Goal: Task Accomplishment & Management: Manage account settings

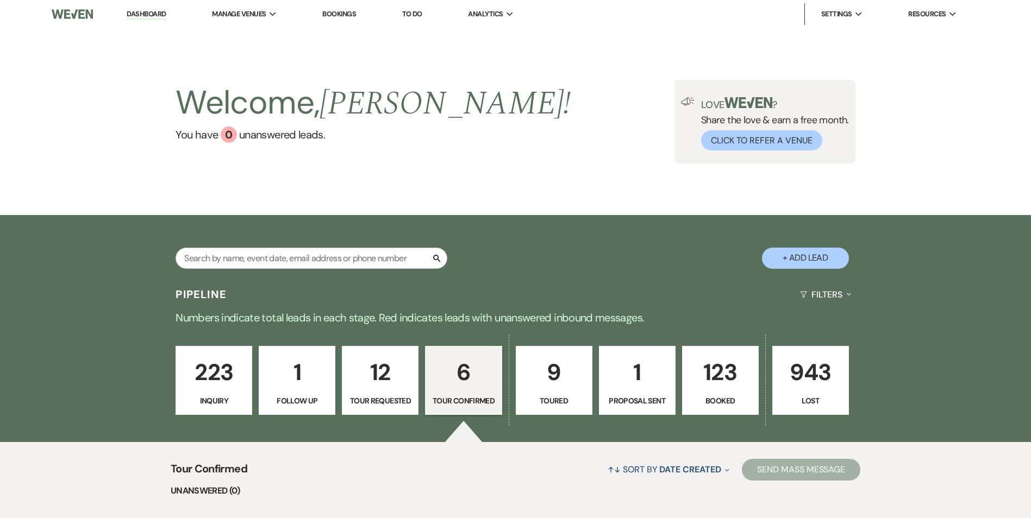
select select "4"
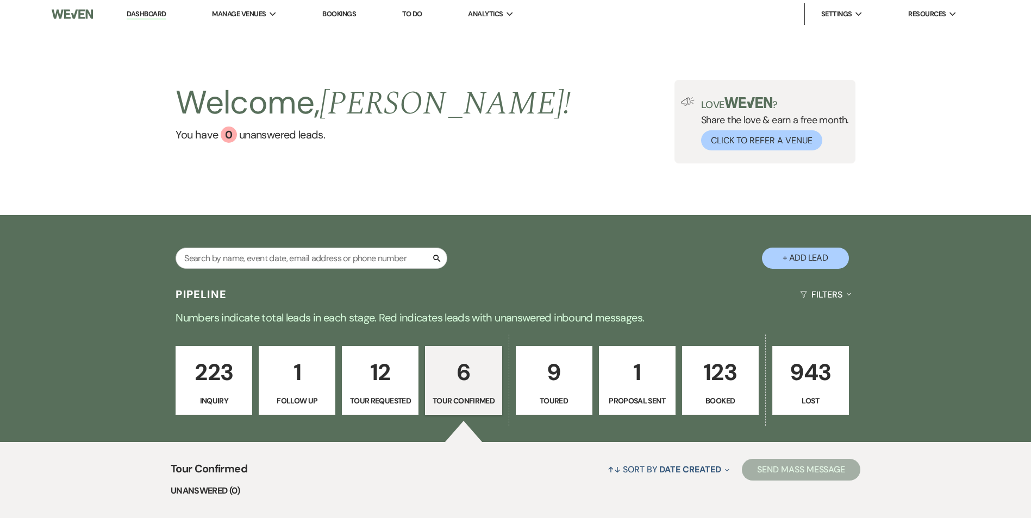
select select "4"
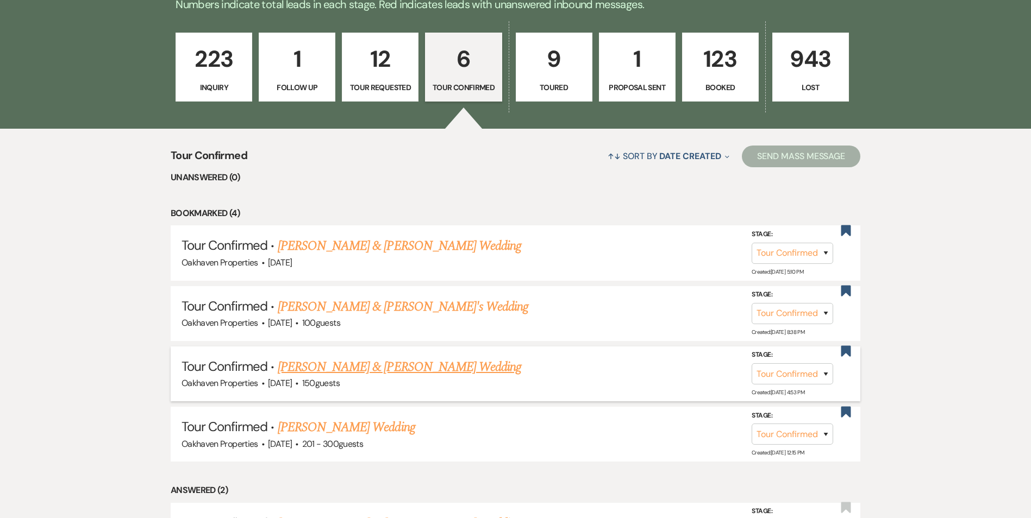
scroll to position [326, 0]
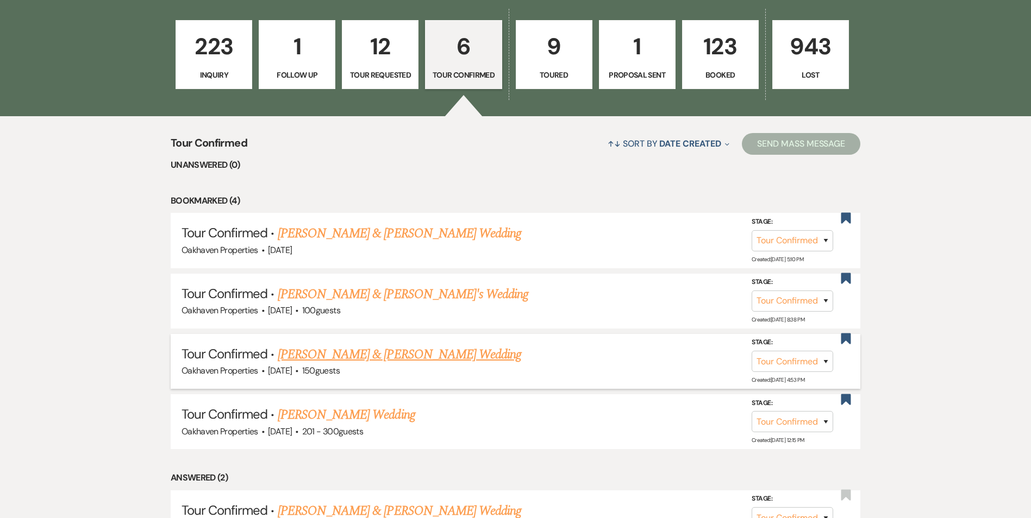
click at [397, 360] on link "Dustin Felts & Grace Danieley's Wedding" at bounding box center [399, 355] width 243 height 20
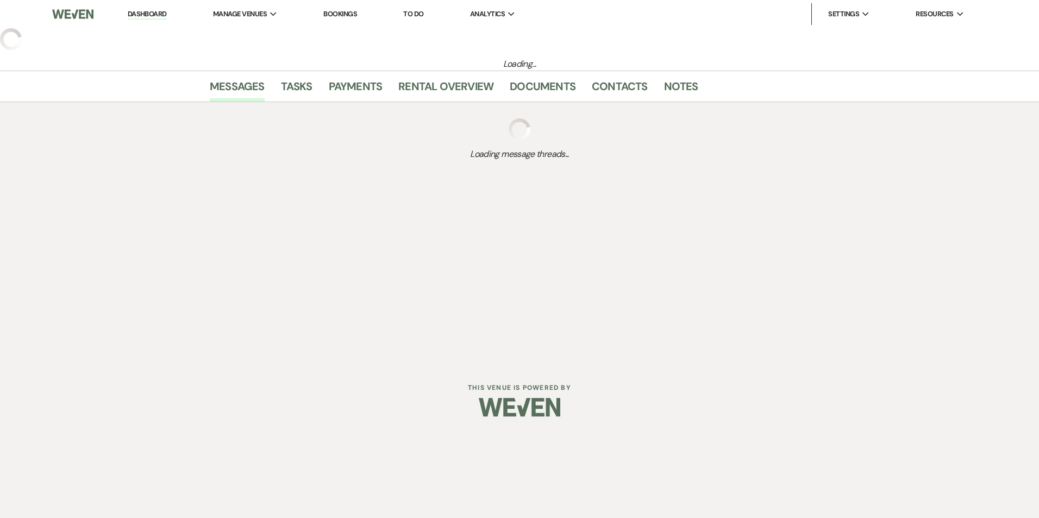
select select "4"
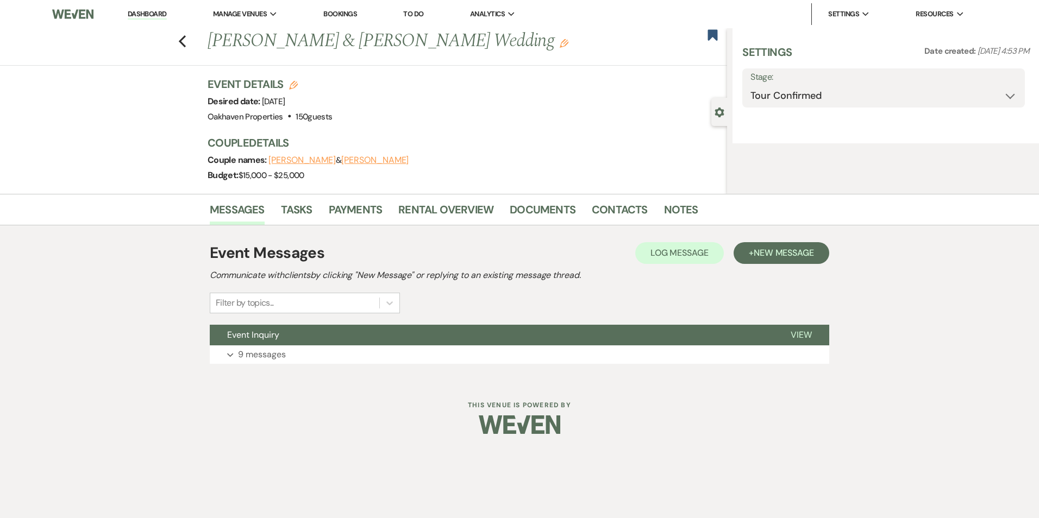
select select "5"
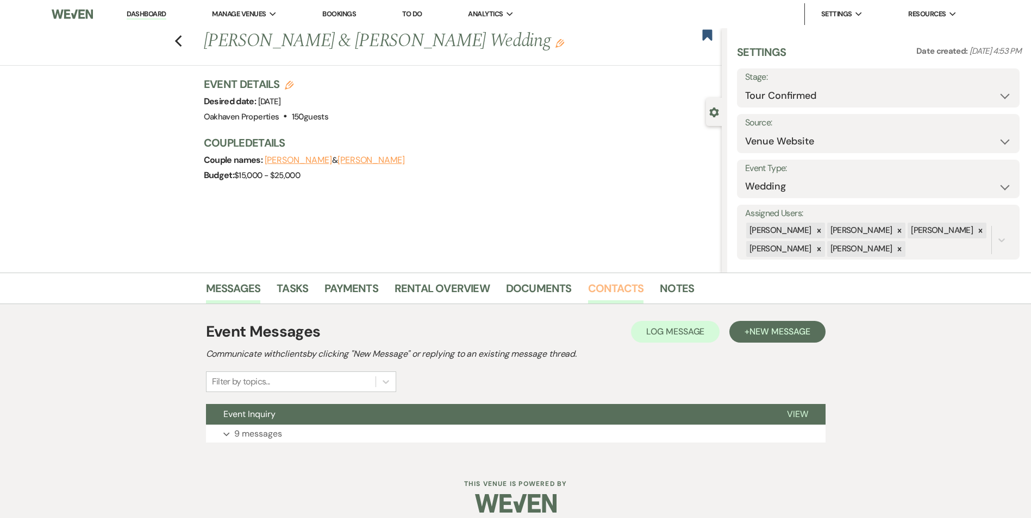
click at [614, 292] on link "Contacts" at bounding box center [616, 292] width 56 height 24
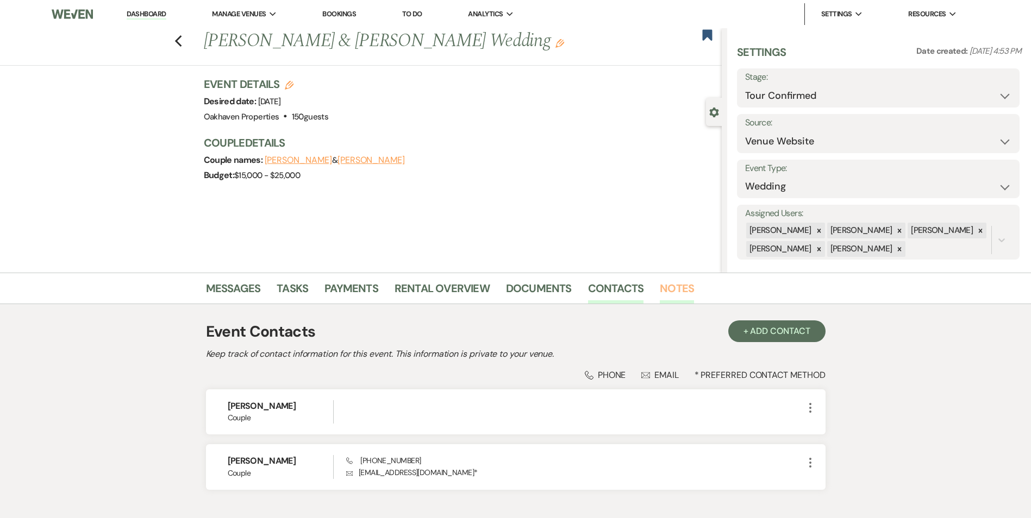
click at [680, 287] on link "Notes" at bounding box center [676, 292] width 34 height 24
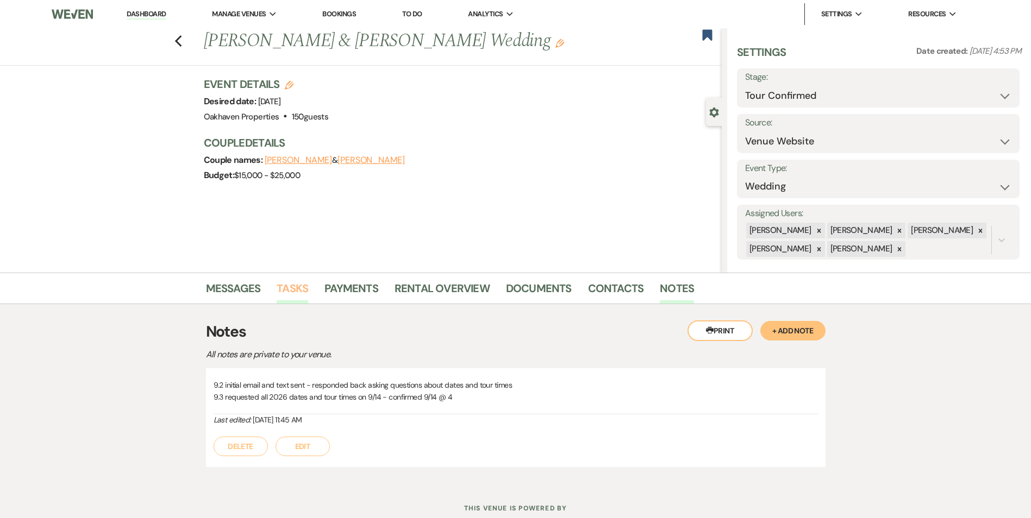
click at [301, 297] on link "Tasks" at bounding box center [293, 292] width 32 height 24
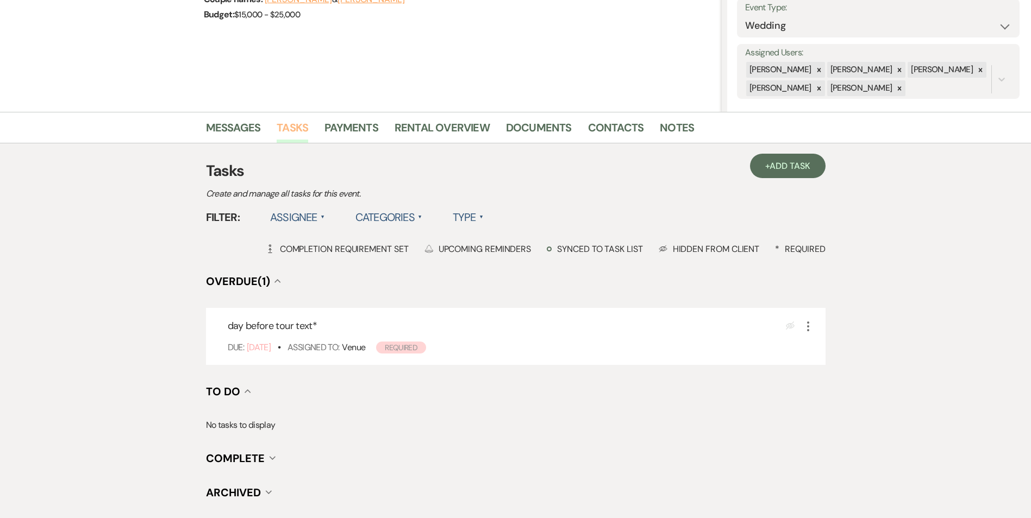
scroll to position [163, 0]
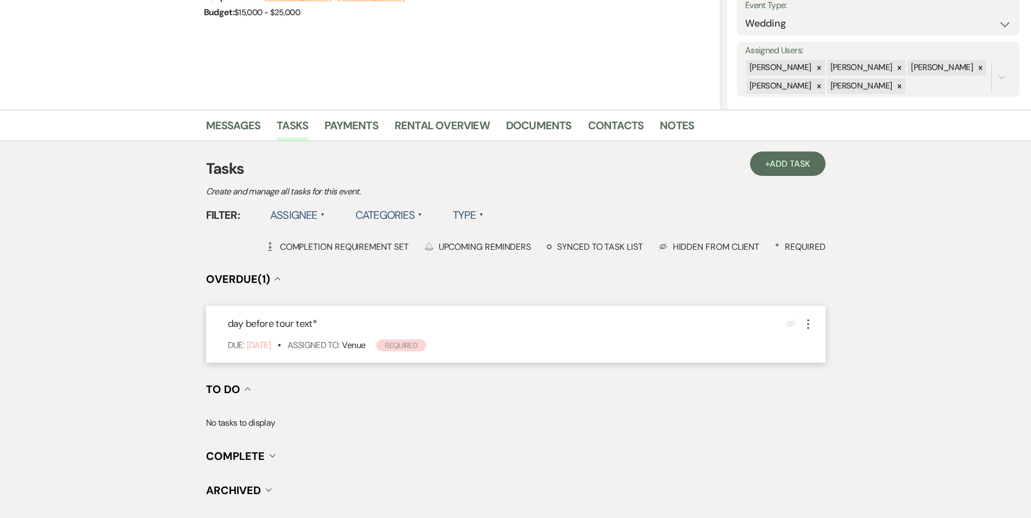
click at [806, 324] on icon "More" at bounding box center [807, 324] width 13 height 13
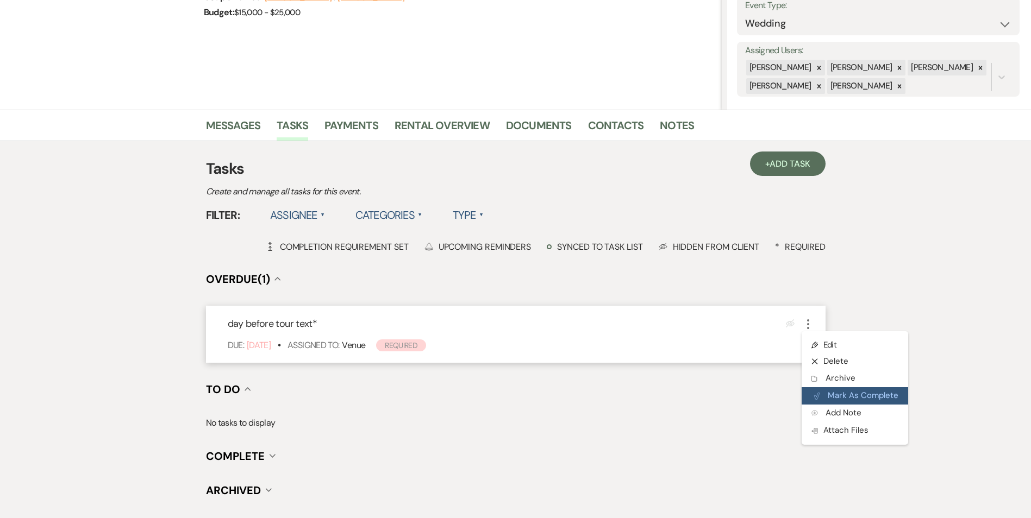
click at [819, 399] on icon "Plan Portal Link" at bounding box center [816, 396] width 7 height 8
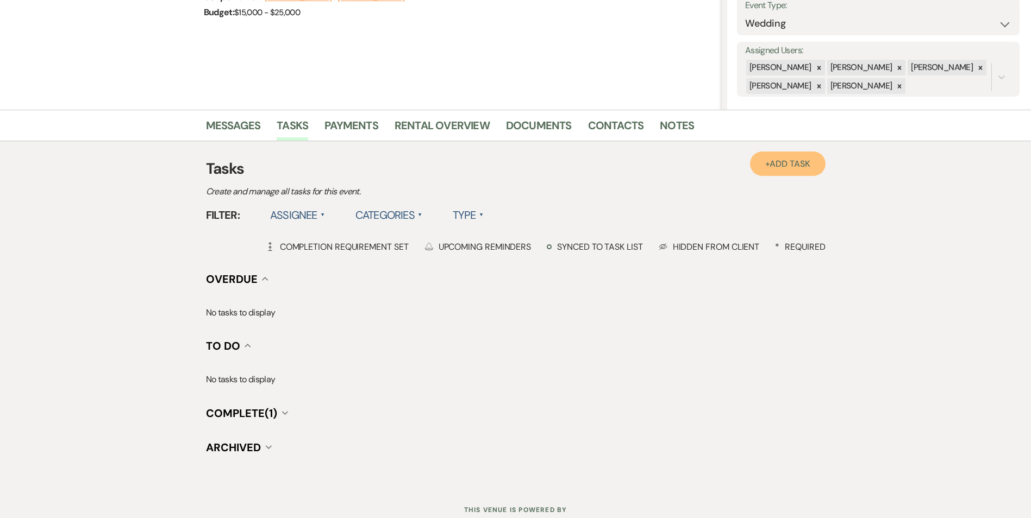
click at [795, 159] on span "Add Task" at bounding box center [789, 163] width 40 height 11
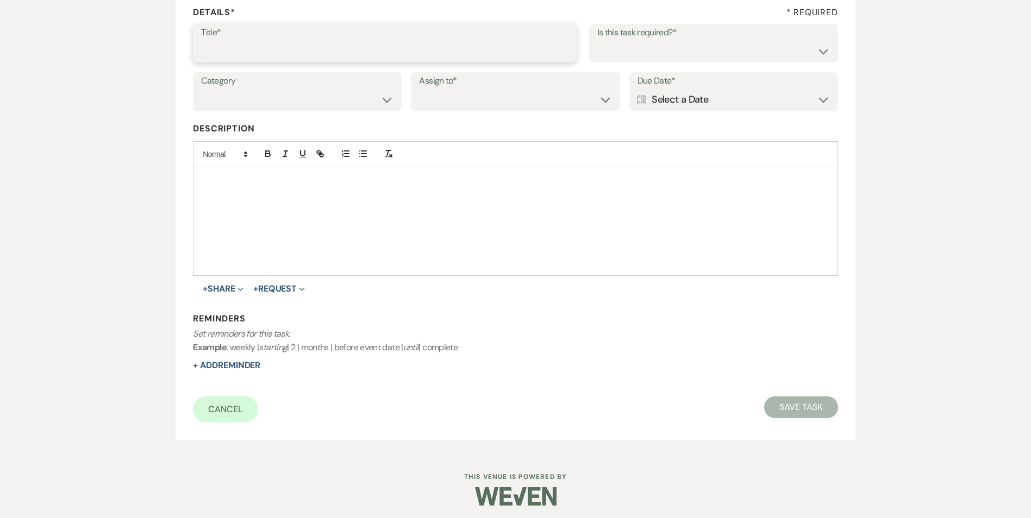
click at [241, 51] on input "Title*" at bounding box center [384, 50] width 367 height 21
type input "day after tour text"
drag, startPoint x: 711, startPoint y: 48, endPoint x: 705, endPoint y: 59, distance: 12.9
click at [711, 48] on select "Yes No" at bounding box center [713, 50] width 233 height 21
select select "true"
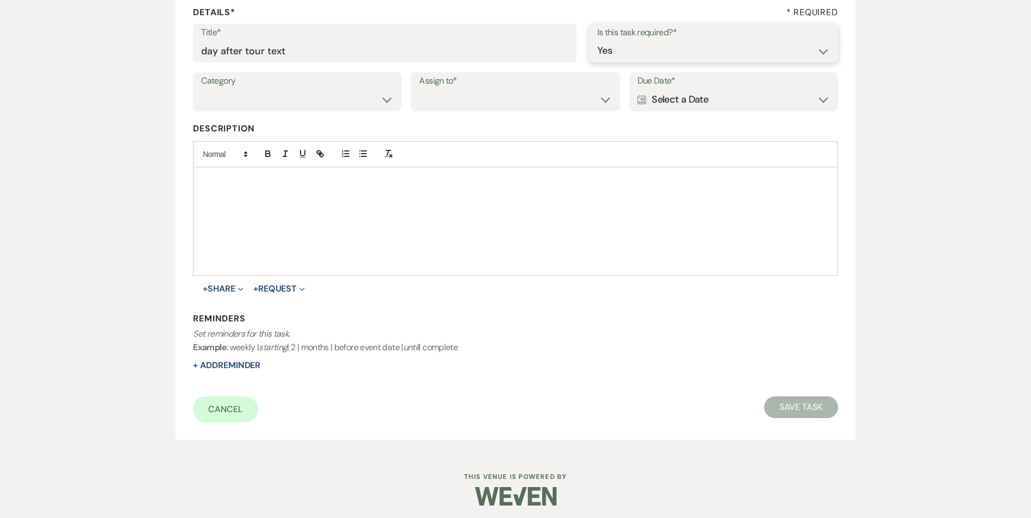
click at [597, 40] on select "Yes No" at bounding box center [713, 50] width 233 height 21
drag, startPoint x: 271, startPoint y: 96, endPoint x: 271, endPoint y: 108, distance: 12.0
click at [271, 96] on select "Venue Vendors Guests Details Finalize & Share" at bounding box center [297, 99] width 192 height 21
select select "31"
click at [201, 89] on select "Venue Vendors Guests Details Finalize & Share" at bounding box center [297, 99] width 192 height 21
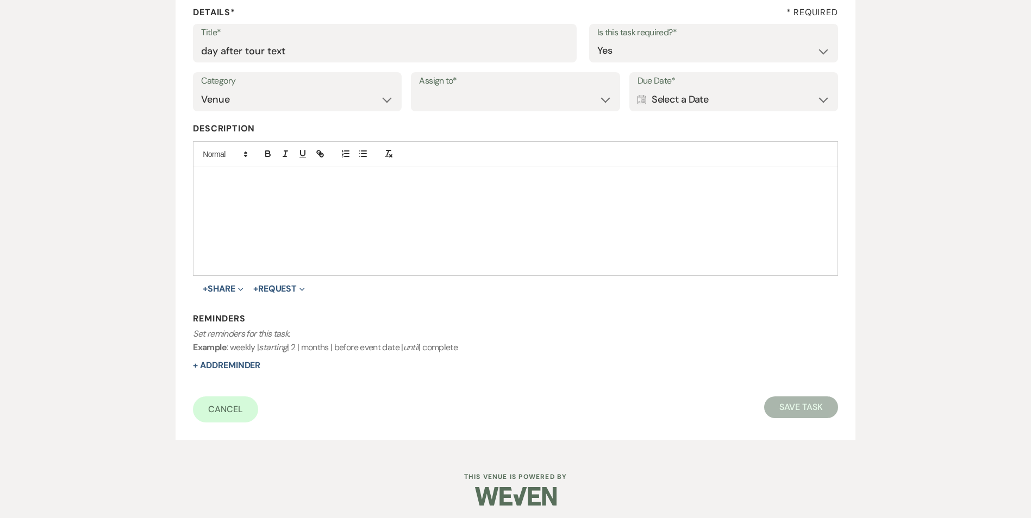
click at [495, 81] on label "Assign to*" at bounding box center [515, 81] width 192 height 16
click at [490, 92] on select "Venue Client" at bounding box center [515, 99] width 192 height 21
select select "venueHost"
click at [419, 89] on select "Venue Client" at bounding box center [515, 99] width 192 height 21
click at [694, 112] on div "Category Venue Vendors Guests Details Finalize & Share Assign to* Venue Client …" at bounding box center [515, 96] width 644 height 49
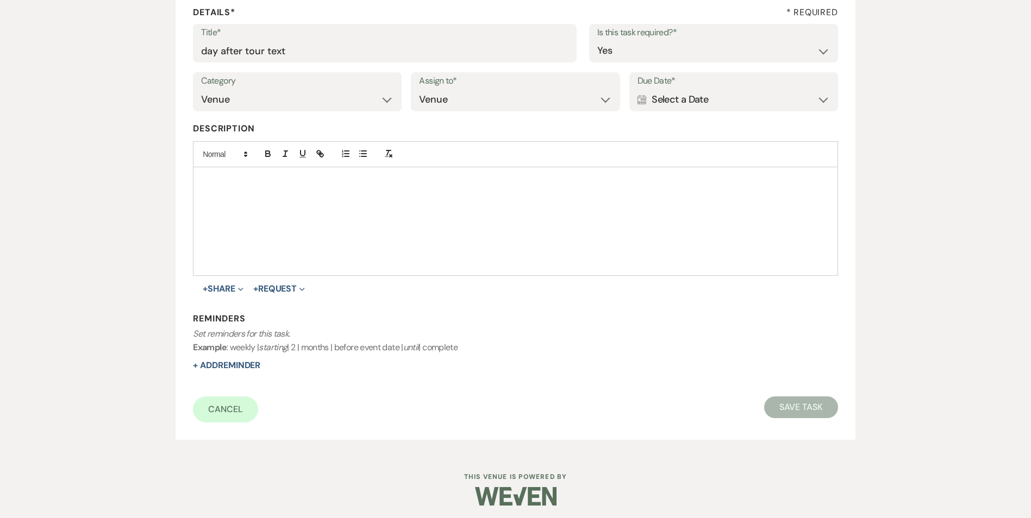
click at [702, 108] on div "Calendar Select a Date Expand" at bounding box center [733, 99] width 192 height 21
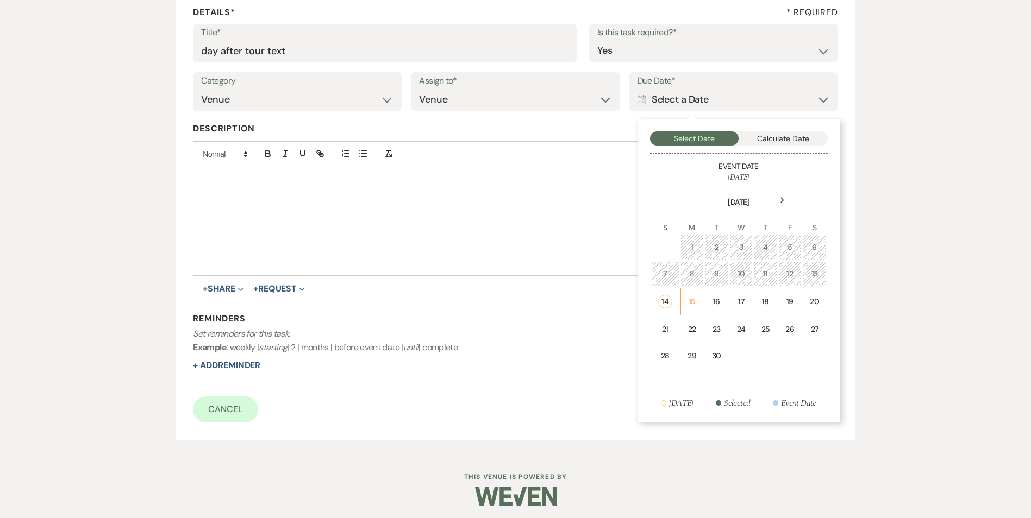
click at [688, 306] on div "15" at bounding box center [691, 301] width 9 height 11
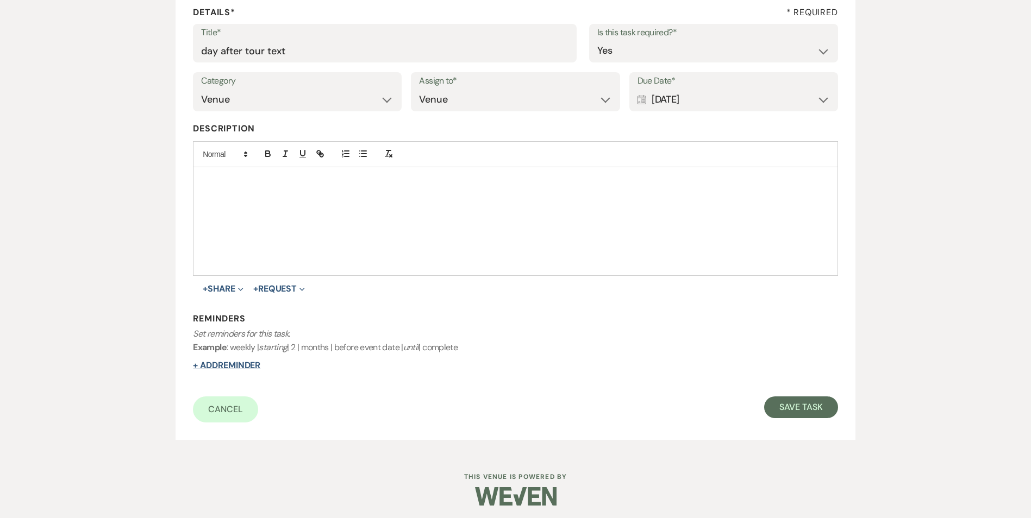
click at [243, 369] on button "+ Add Reminder" at bounding box center [226, 365] width 67 height 9
select select "host"
select select "days"
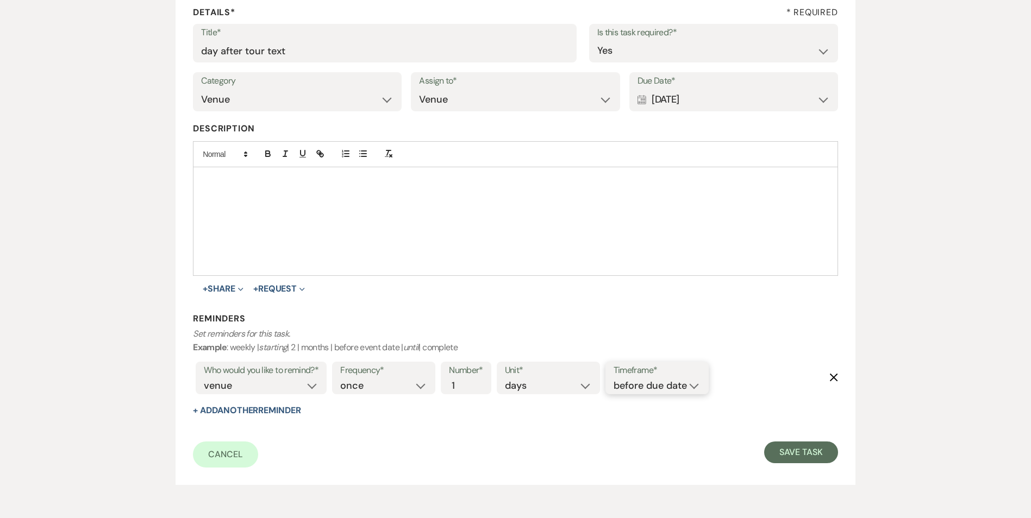
click at [689, 383] on select "before due date after due date on due date on custom date" at bounding box center [656, 386] width 87 height 15
select select "onDueDate"
click at [613, 379] on select "before due date after due date on due date on custom date" at bounding box center [656, 386] width 87 height 15
drag, startPoint x: 789, startPoint y: 466, endPoint x: 783, endPoint y: 463, distance: 6.6
click at [788, 465] on div "Cancel Save Task" at bounding box center [515, 455] width 644 height 26
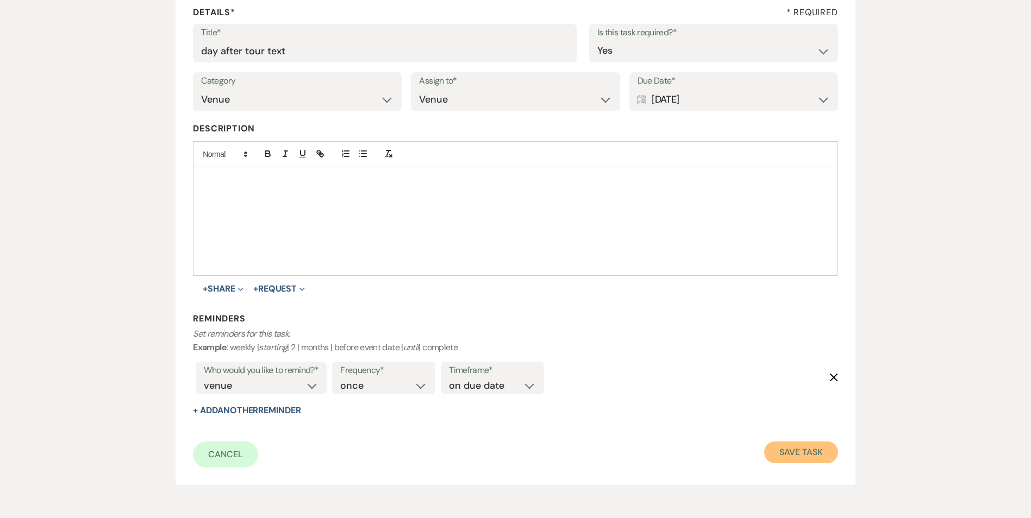
click at [783, 456] on button "Save Task" at bounding box center [800, 453] width 73 height 22
select select "4"
select select "5"
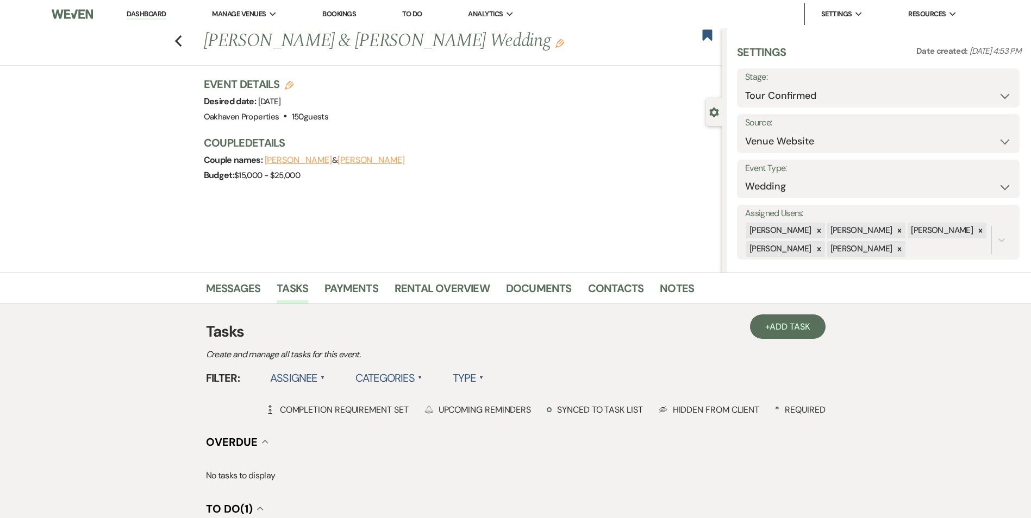
click at [200, 292] on div "Messages Tasks Payments Rental Overview Documents Contacts Notes" at bounding box center [515, 289] width 1031 height 32
click at [212, 291] on link "Messages" at bounding box center [233, 292] width 55 height 24
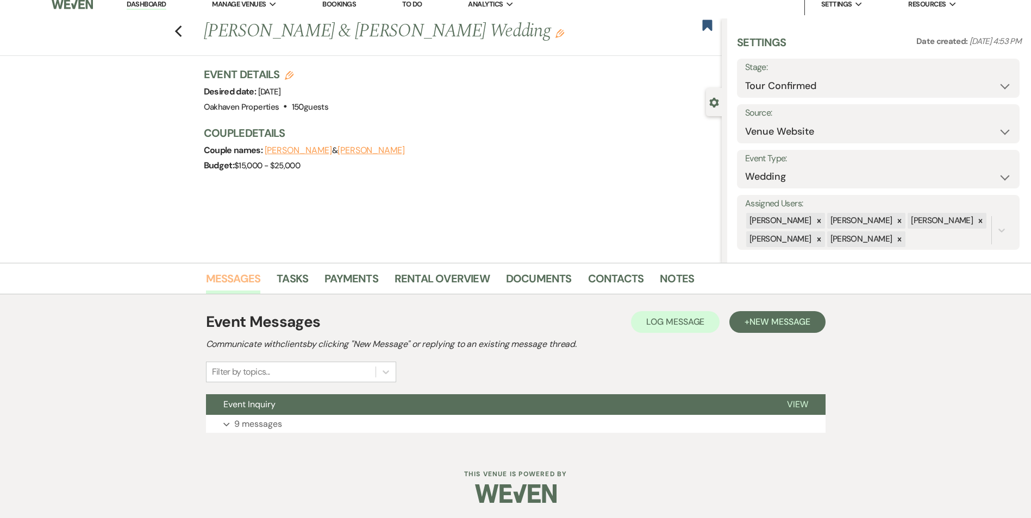
scroll to position [11, 0]
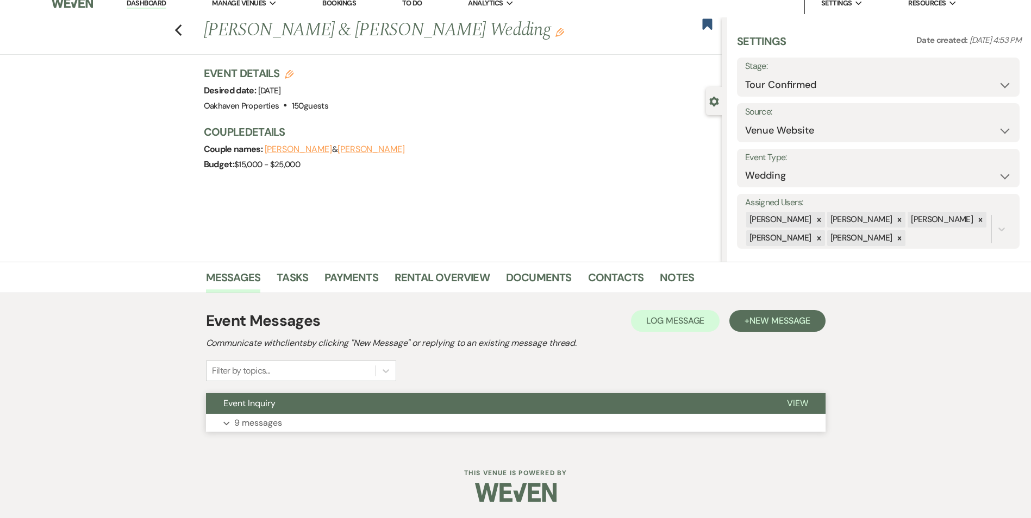
drag, startPoint x: 809, startPoint y: 399, endPoint x: 762, endPoint y: 394, distance: 47.0
click at [808, 399] on button "View" at bounding box center [797, 403] width 56 height 21
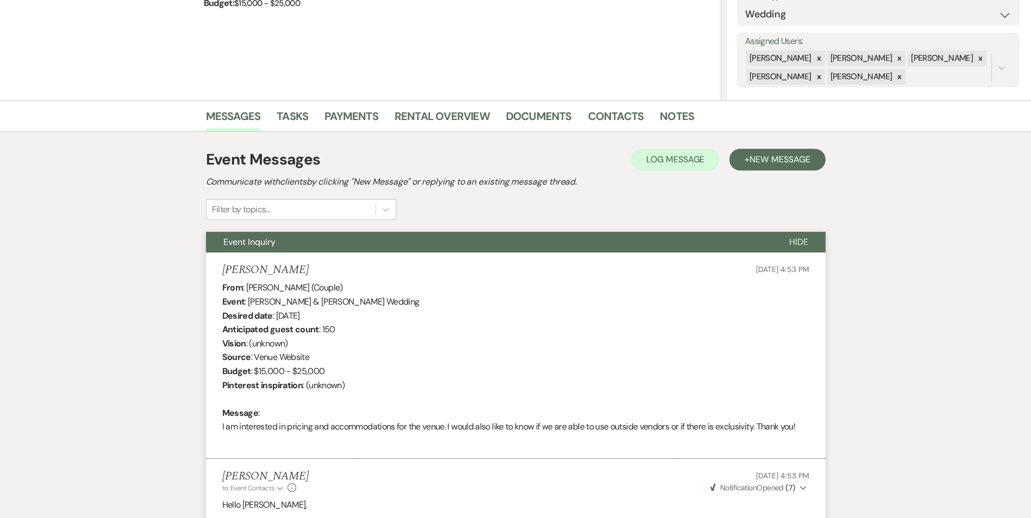
scroll to position [0, 0]
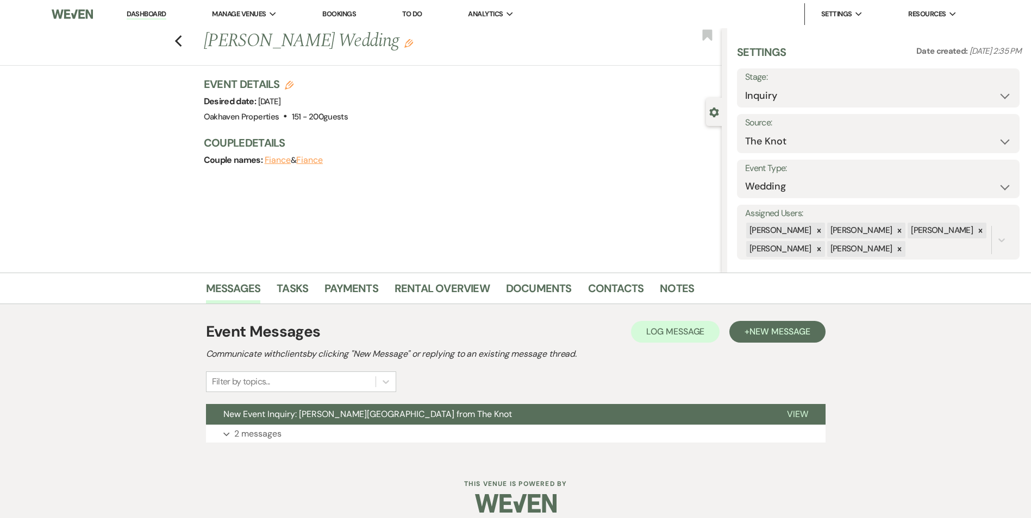
click at [151, 14] on link "Dashboard" at bounding box center [146, 14] width 39 height 10
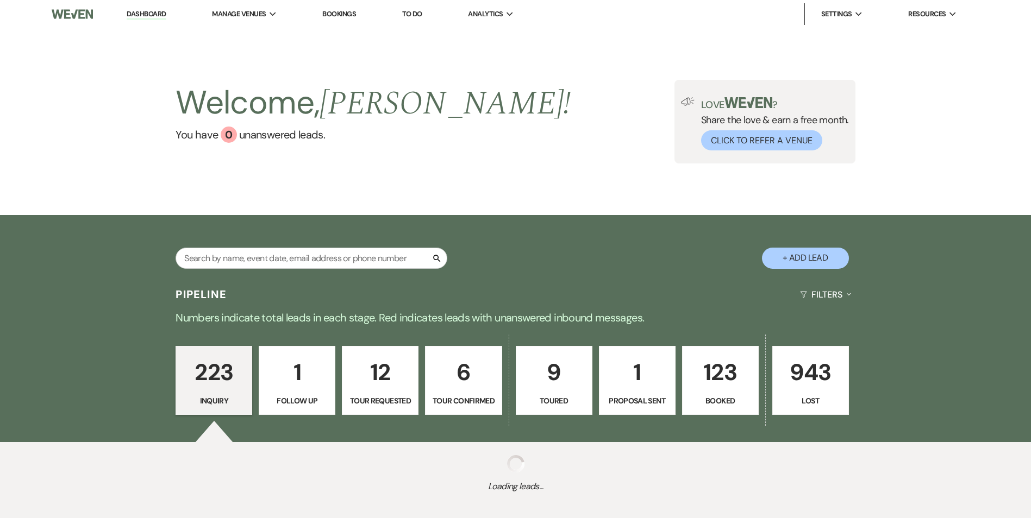
click at [470, 385] on p "6" at bounding box center [463, 372] width 62 height 36
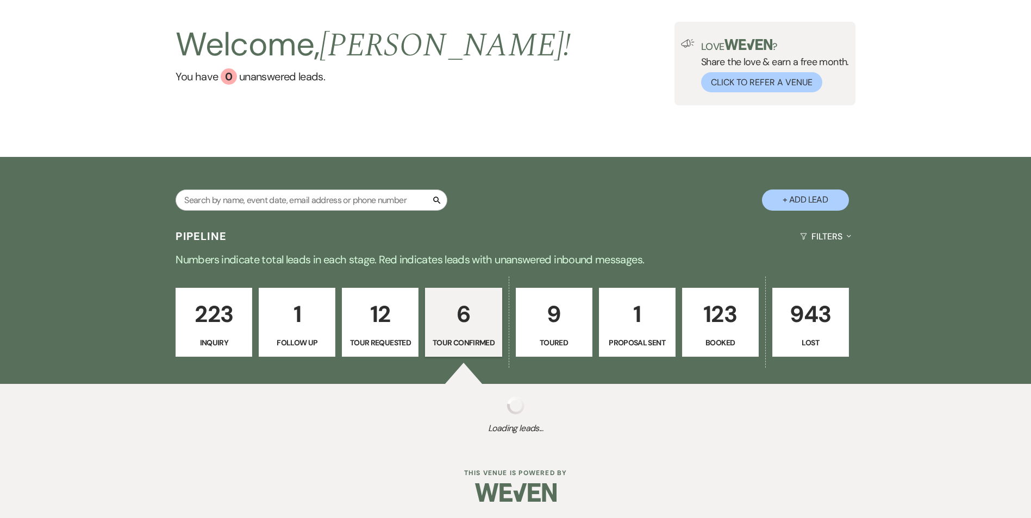
select select "4"
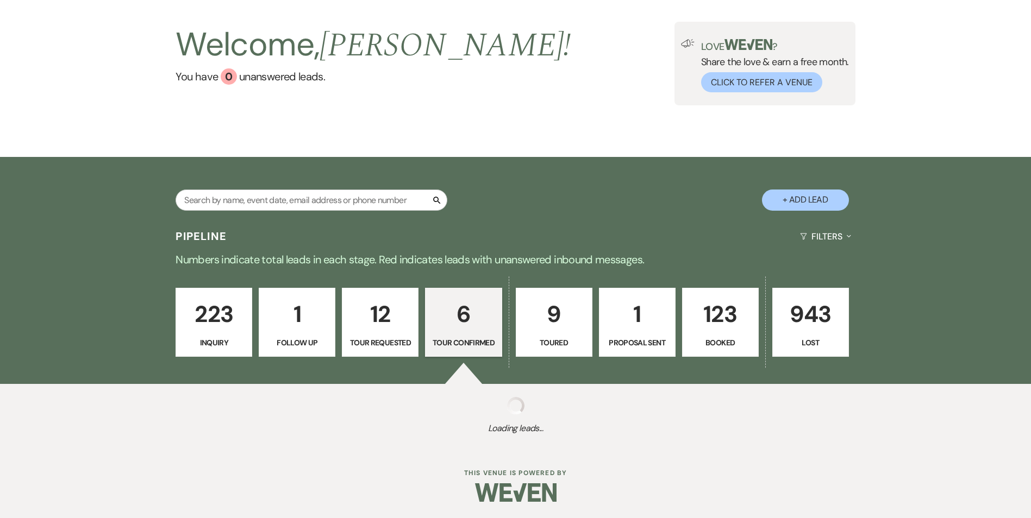
select select "4"
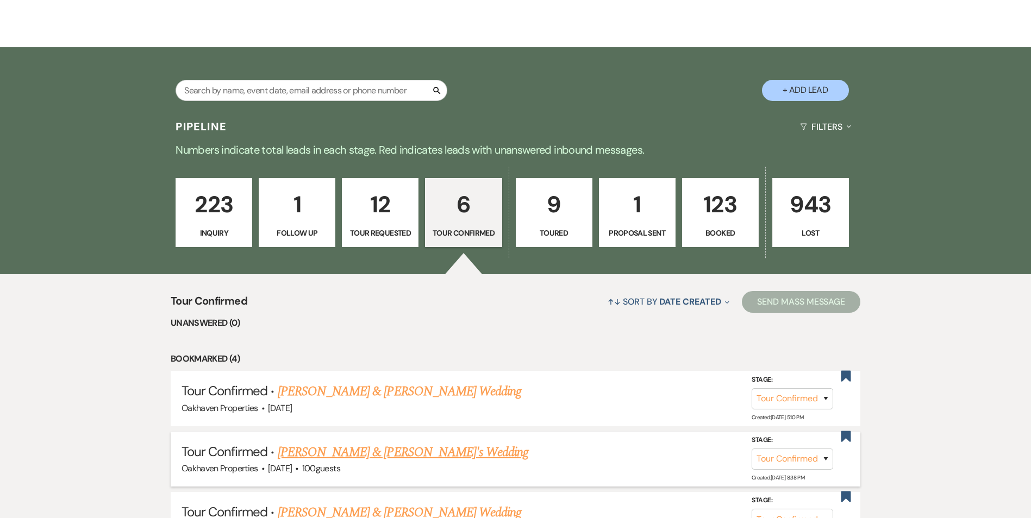
scroll to position [330, 0]
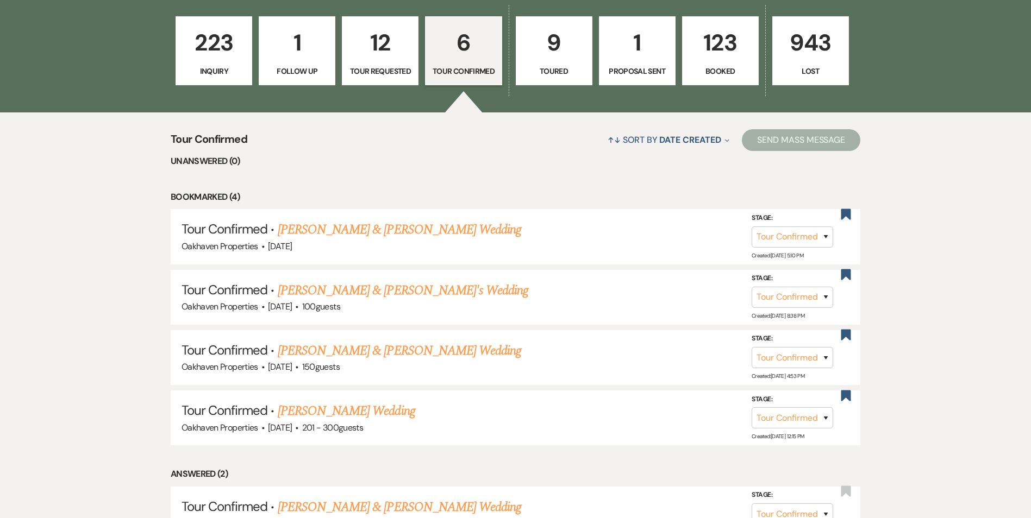
drag, startPoint x: 372, startPoint y: 289, endPoint x: 402, endPoint y: 292, distance: 30.1
click at [372, 290] on link "Troy Hancock & Madison Vernon's Wedding" at bounding box center [403, 291] width 251 height 20
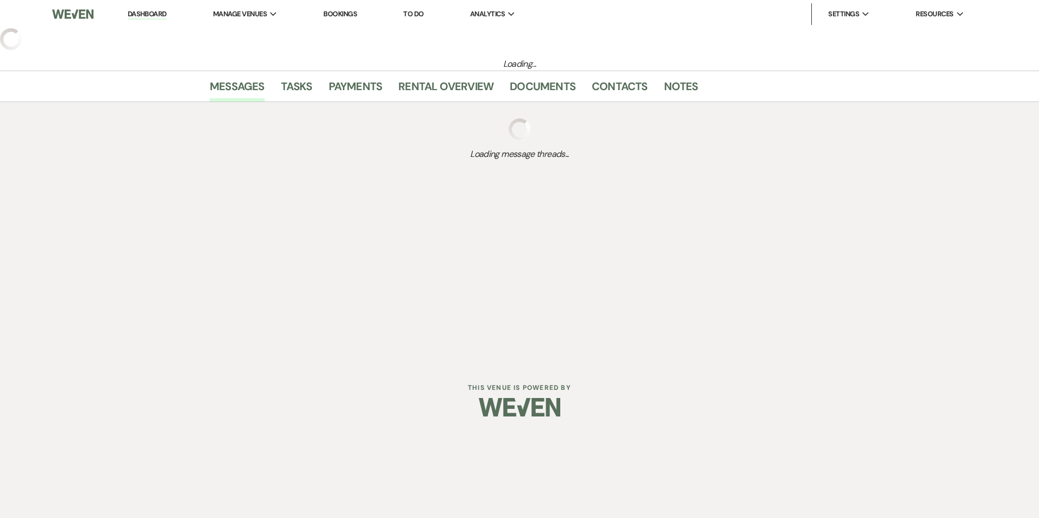
select select "4"
select select "5"
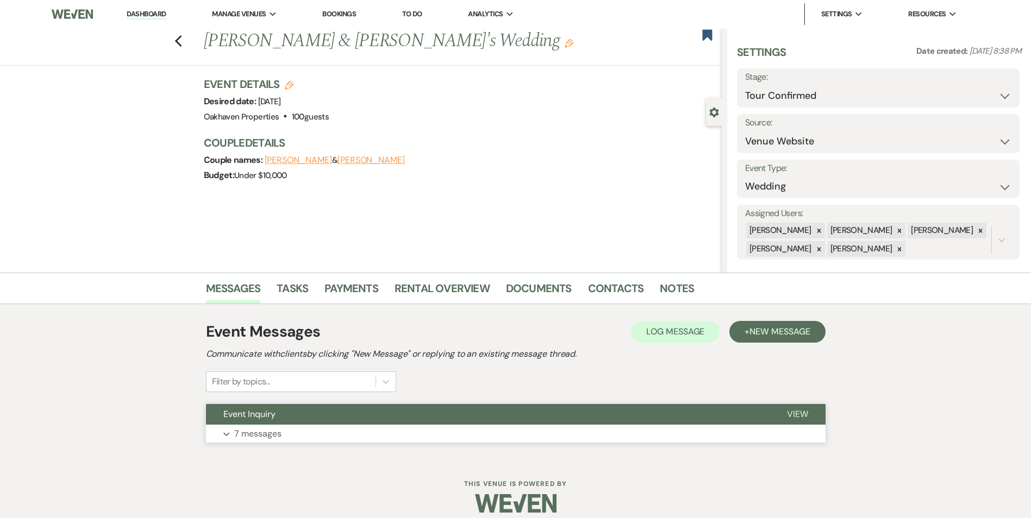
drag, startPoint x: 805, startPoint y: 412, endPoint x: 797, endPoint y: 414, distance: 7.9
click at [804, 412] on span "View" at bounding box center [797, 414] width 21 height 11
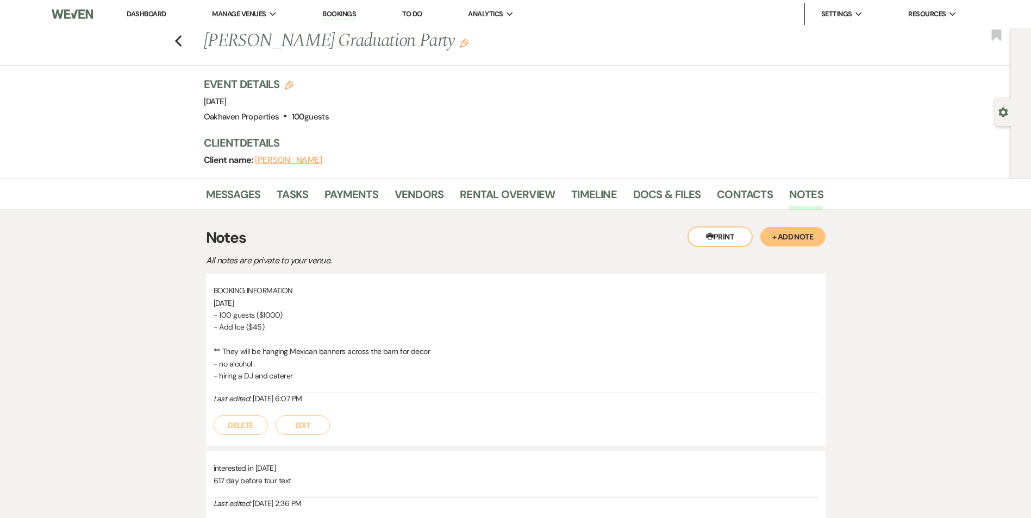
click at [145, 15] on link "Dashboard" at bounding box center [146, 13] width 39 height 9
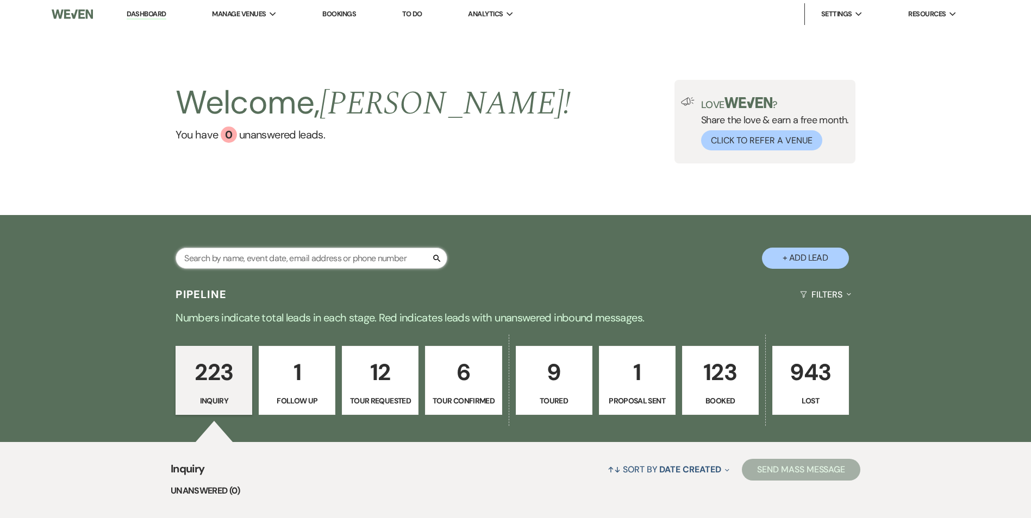
click at [256, 257] on input "text" at bounding box center [311, 258] width 272 height 21
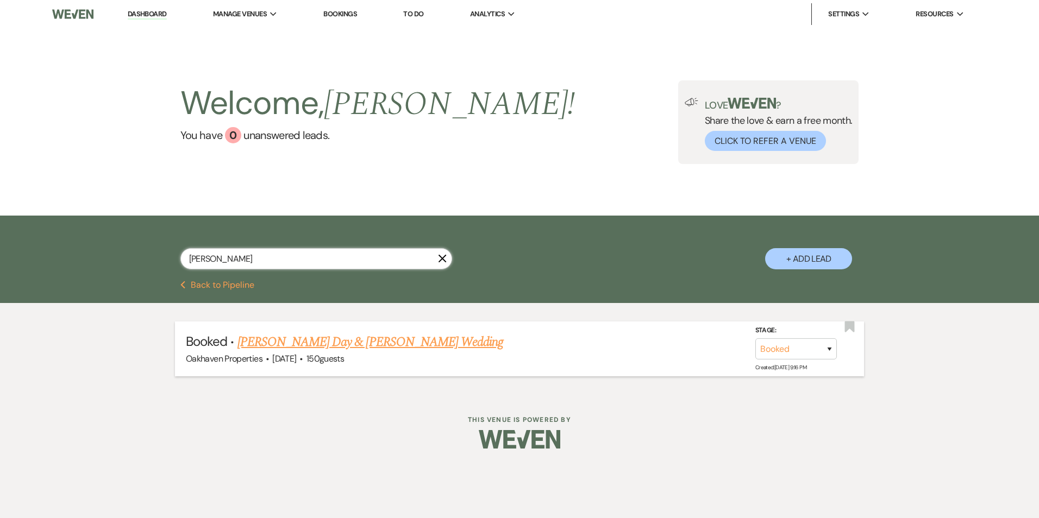
type input "[PERSON_NAME]"
click at [370, 348] on link "[PERSON_NAME] Day & [PERSON_NAME] Wedding" at bounding box center [370, 342] width 266 height 20
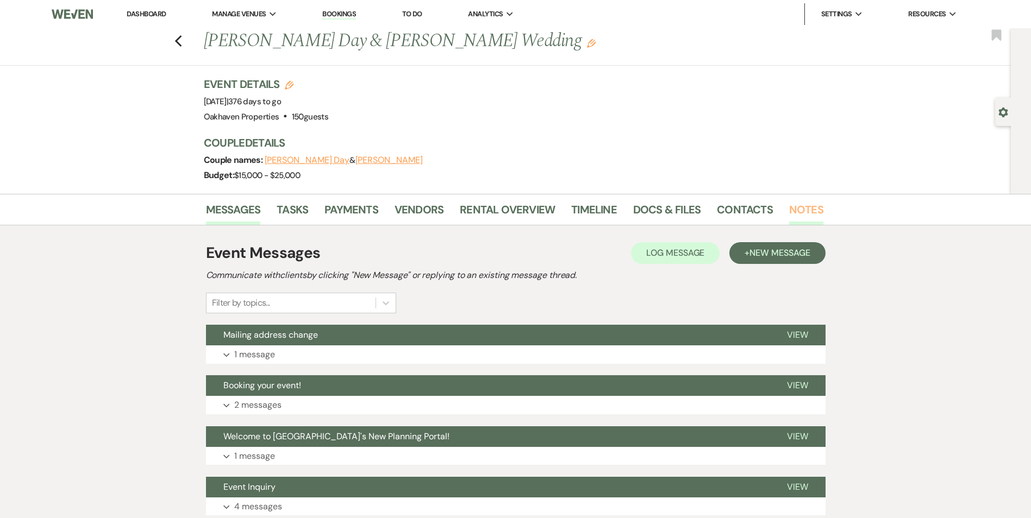
click at [813, 217] on link "Notes" at bounding box center [806, 213] width 34 height 24
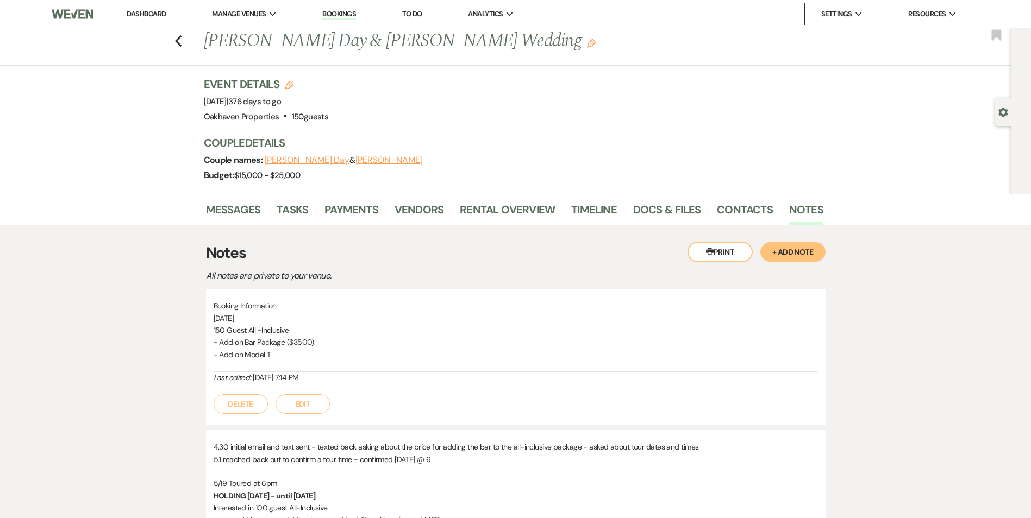
click at [148, 15] on link "Dashboard" at bounding box center [146, 13] width 39 height 9
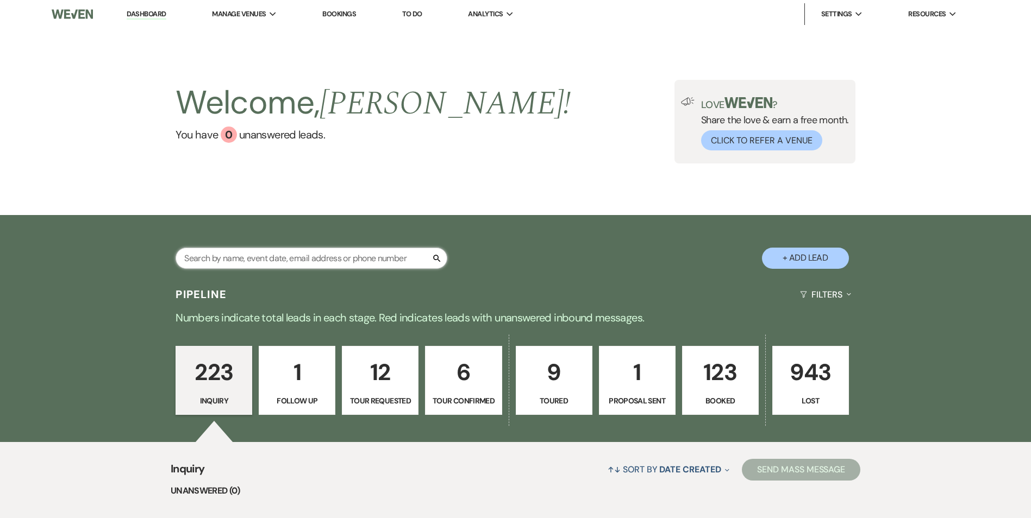
click at [230, 257] on input "text" at bounding box center [311, 258] width 272 height 21
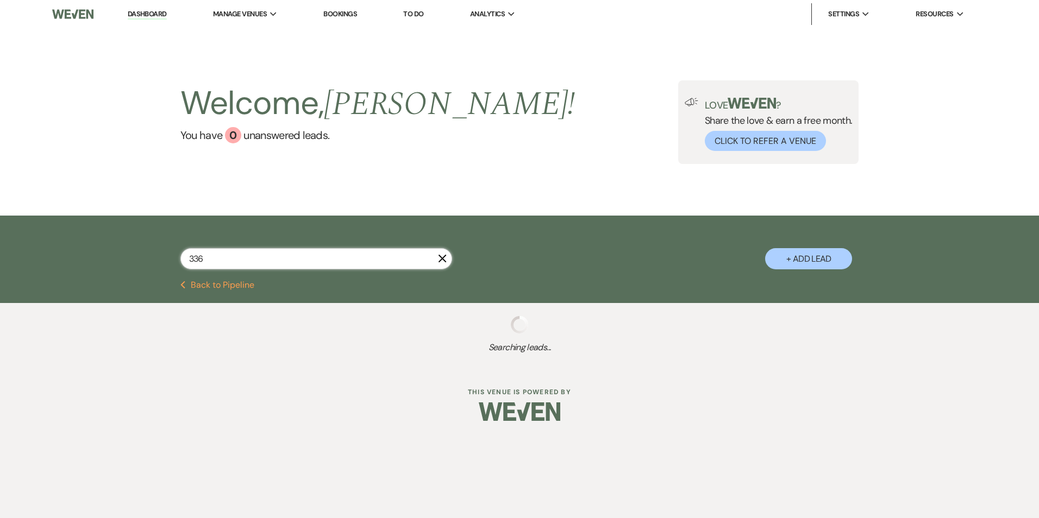
type input "3364"
select select "4"
select select "8"
select select "6"
select select "8"
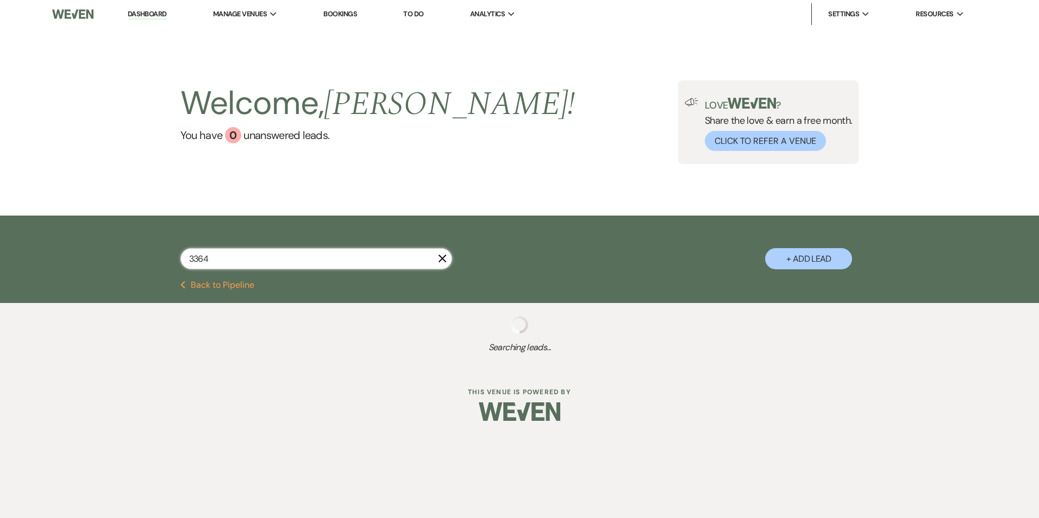
select select "4"
select select "8"
select select "5"
select select "8"
select select "10"
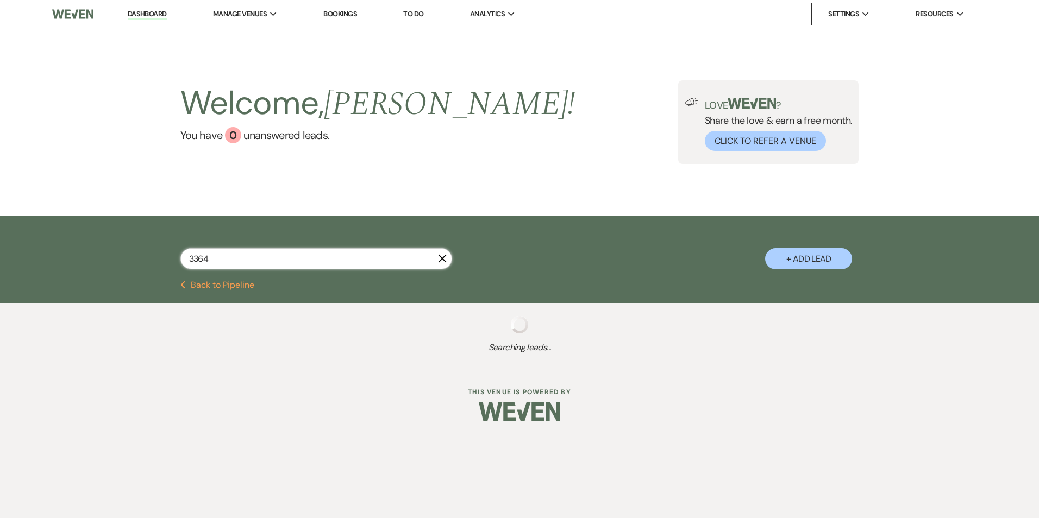
select select "8"
select select "5"
select select "8"
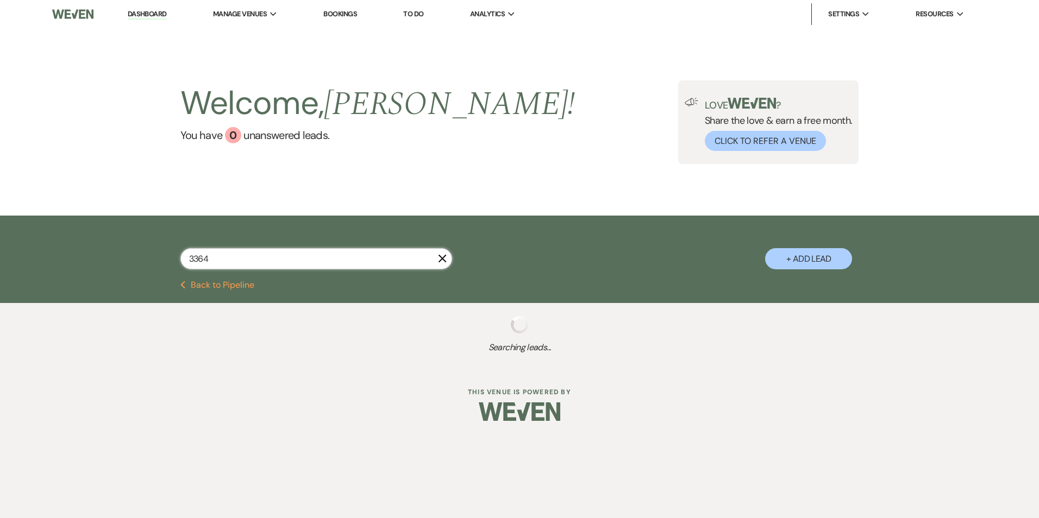
select select "8"
select select "6"
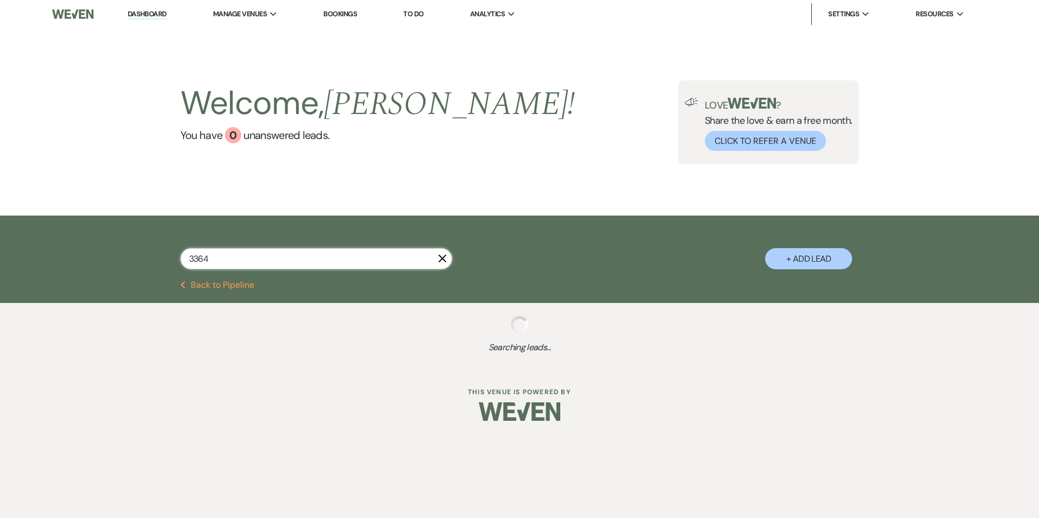
select select "8"
select select "6"
select select "8"
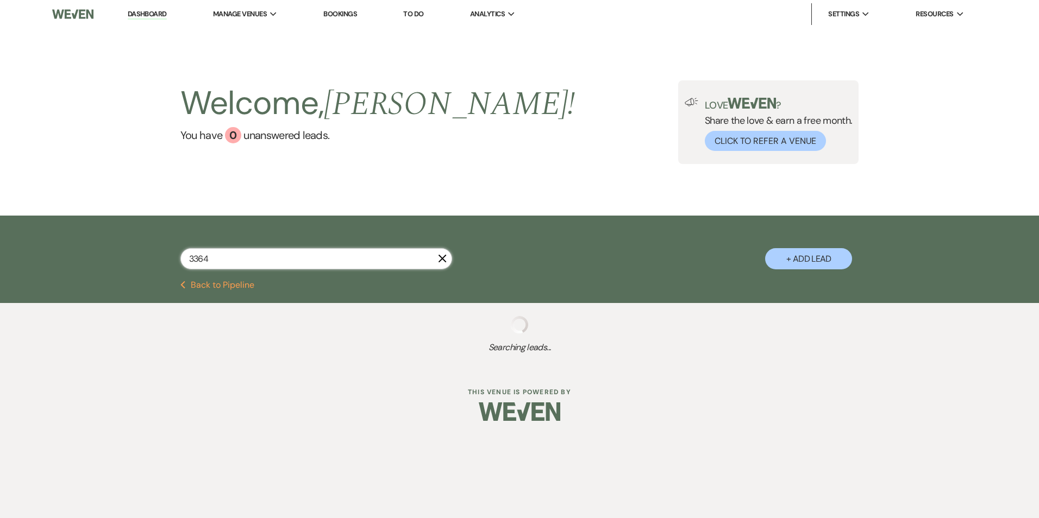
select select "3"
select select "8"
select select "6"
select select "8"
select select "6"
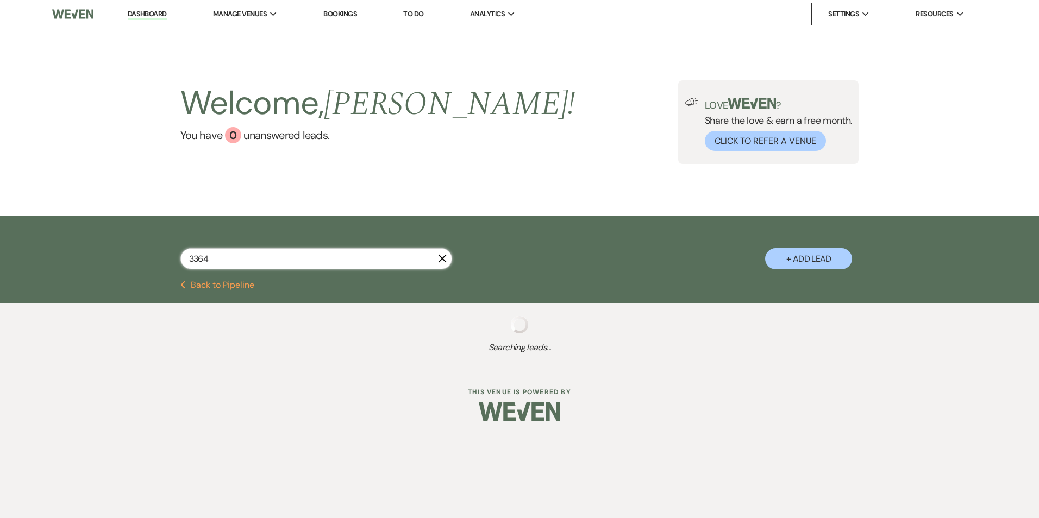
select select "8"
select select "1"
select select "8"
select select "10"
select select "8"
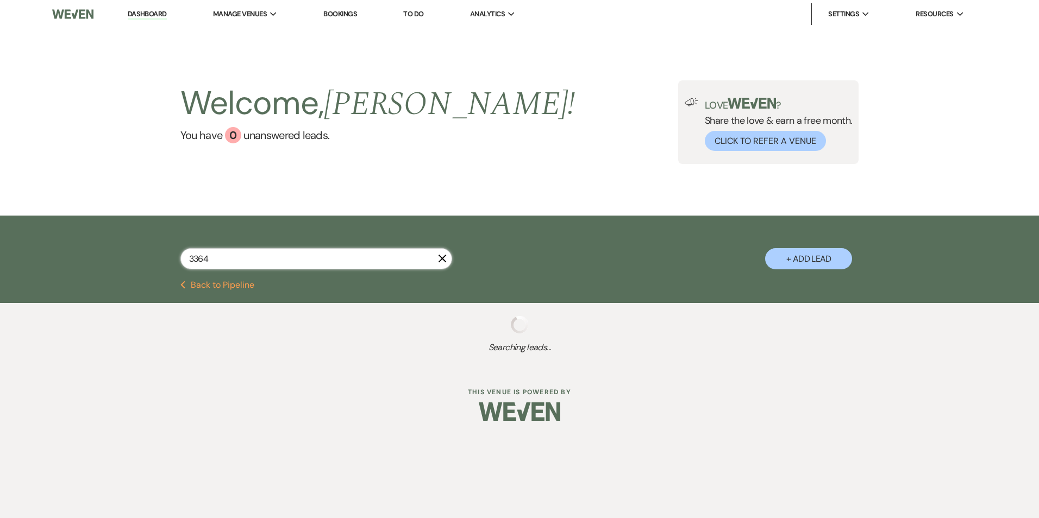
select select "7"
select select "8"
select select "6"
select select "8"
select select "5"
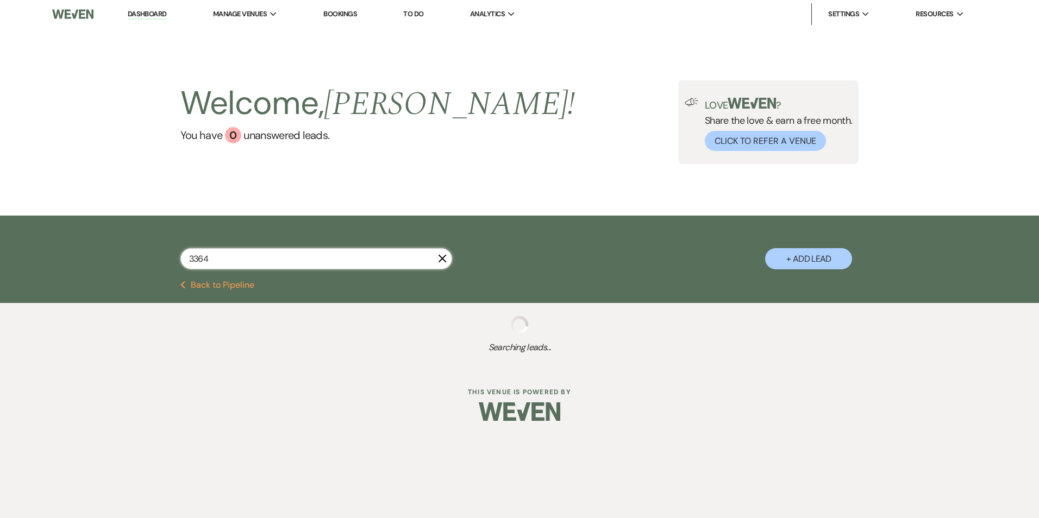
select select "8"
select select "5"
select select "8"
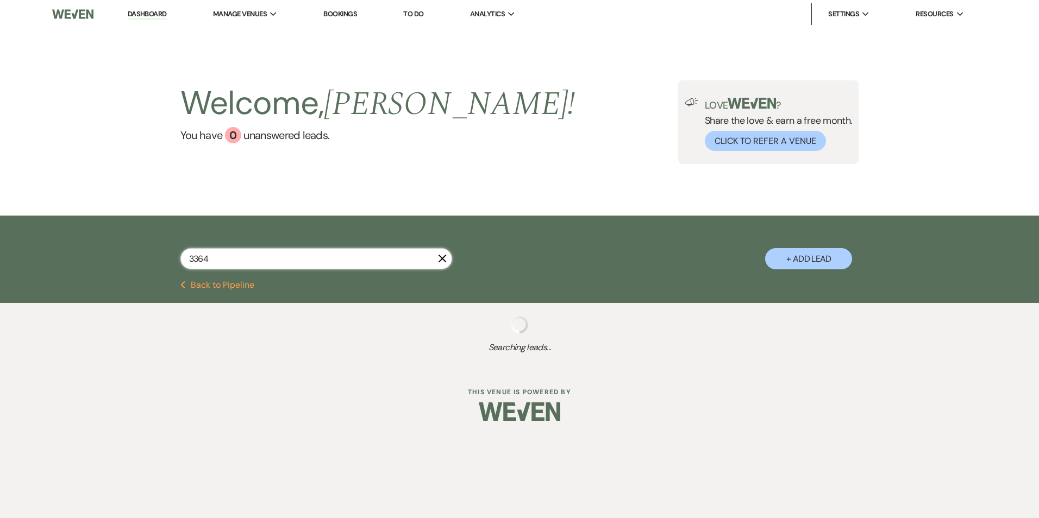
select select "10"
select select "8"
select select "6"
select select "8"
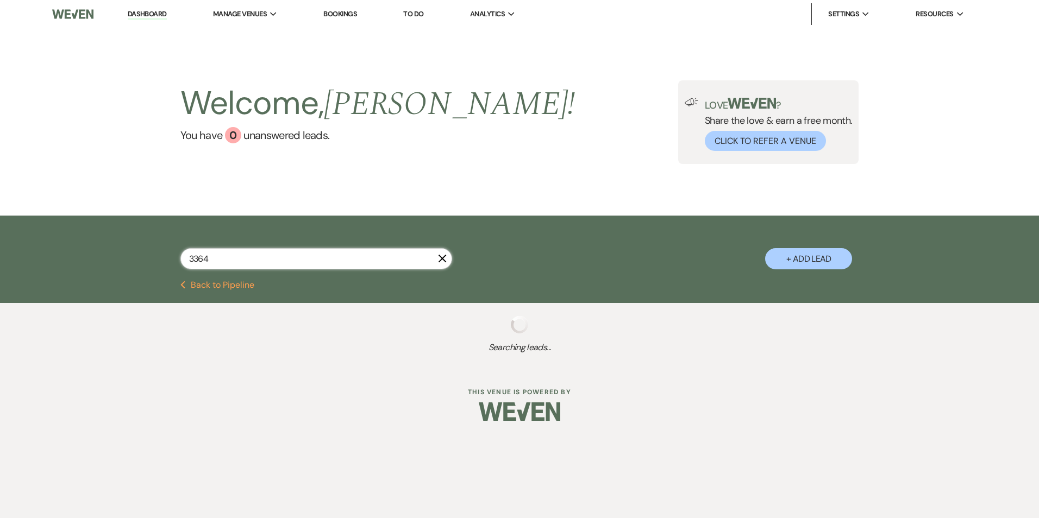
select select "8"
select select "5"
select select "8"
select select "5"
select select "8"
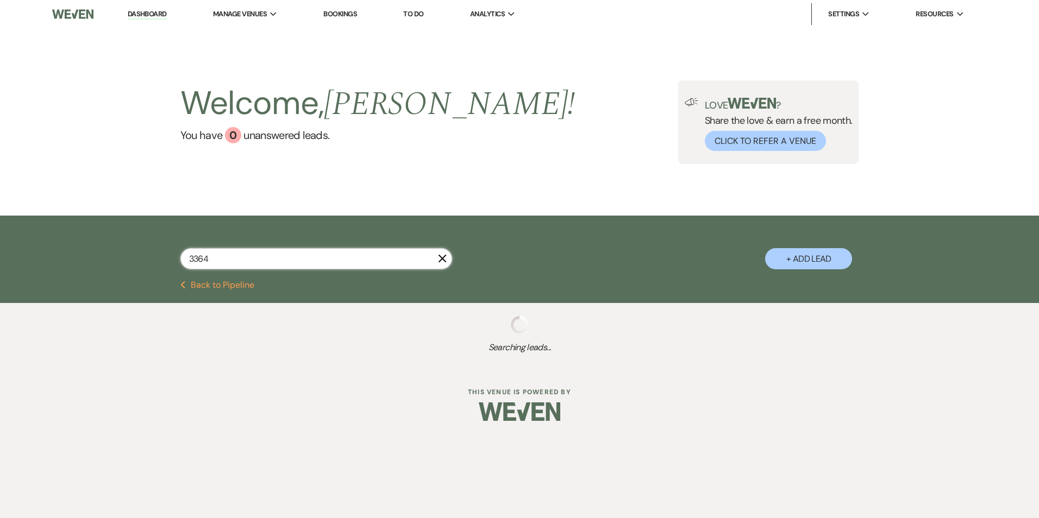
select select "5"
select select "8"
select select "5"
select select "8"
select select "5"
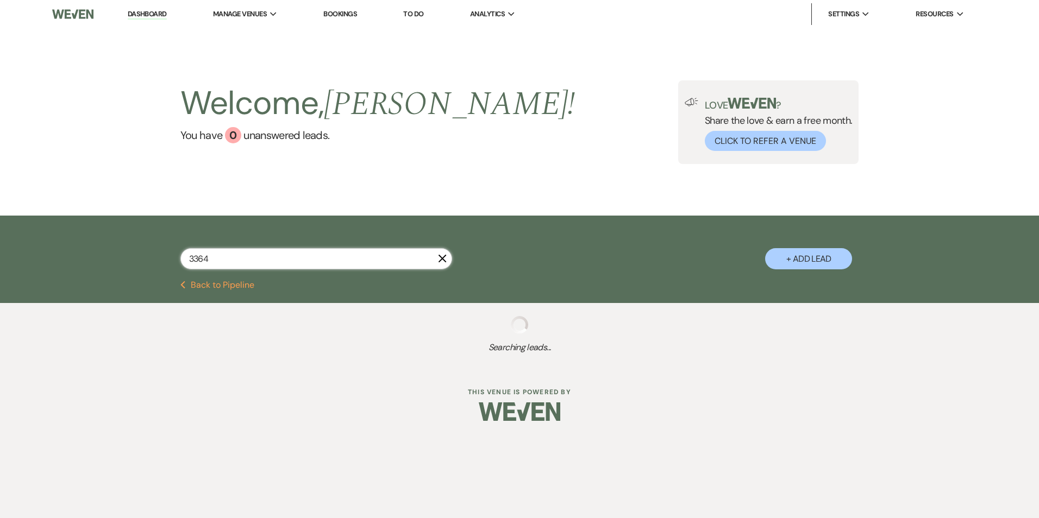
select select "8"
select select "5"
select select "8"
select select "6"
select select "8"
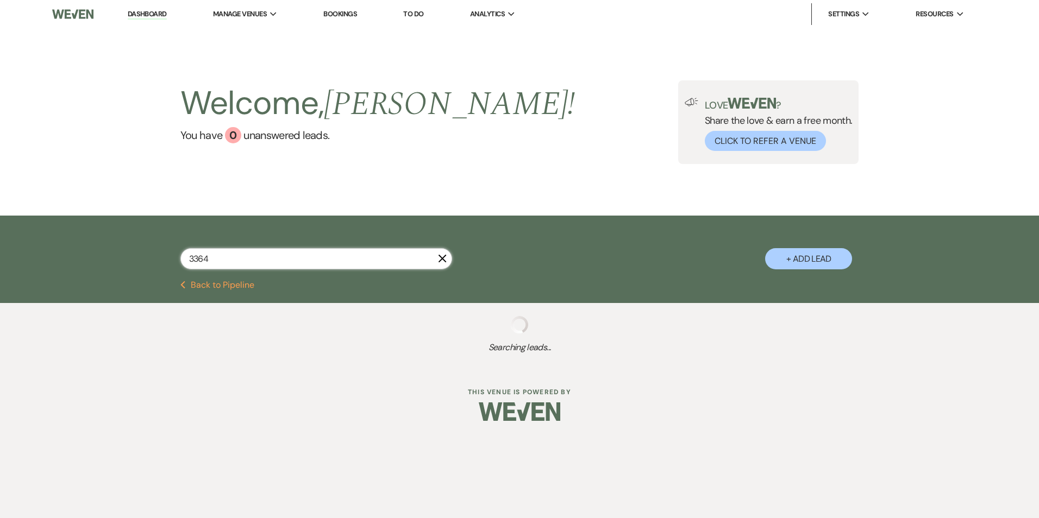
select select "8"
select select "7"
select select "8"
select select "5"
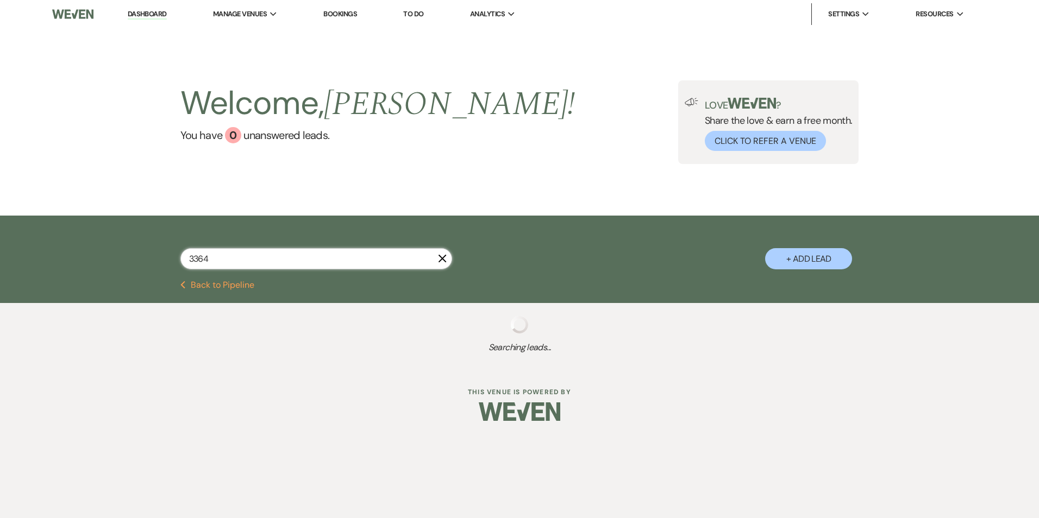
select select "8"
select select "5"
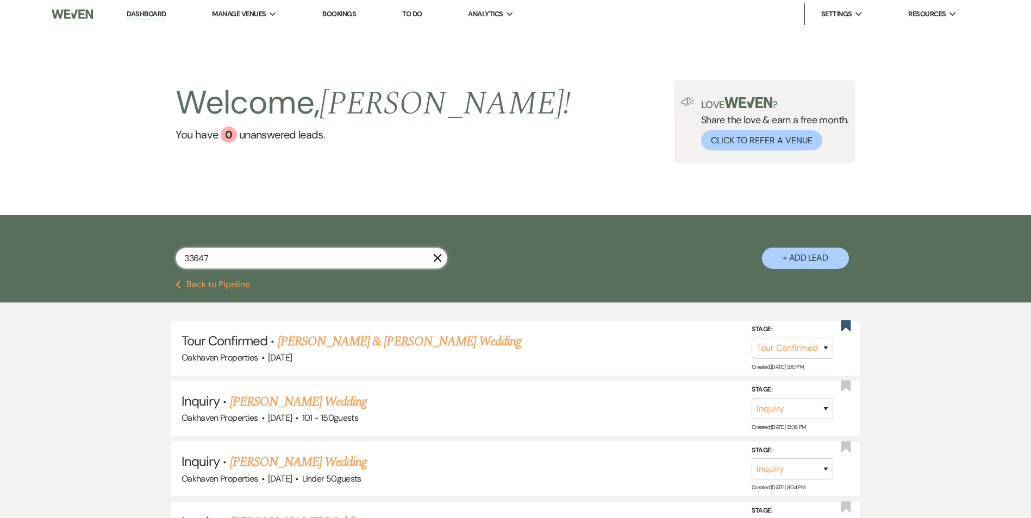
type input "336473"
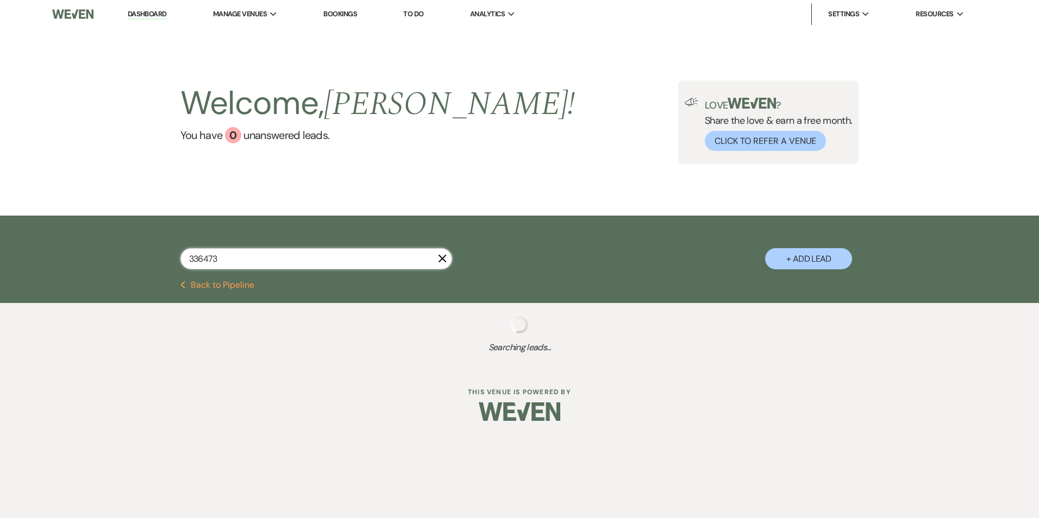
select select "8"
select select "5"
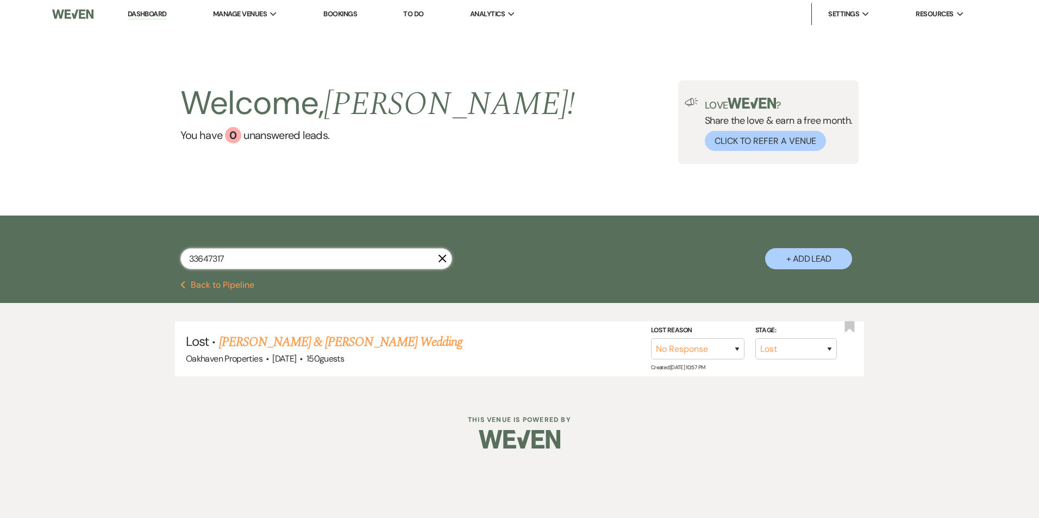
type input "336473175"
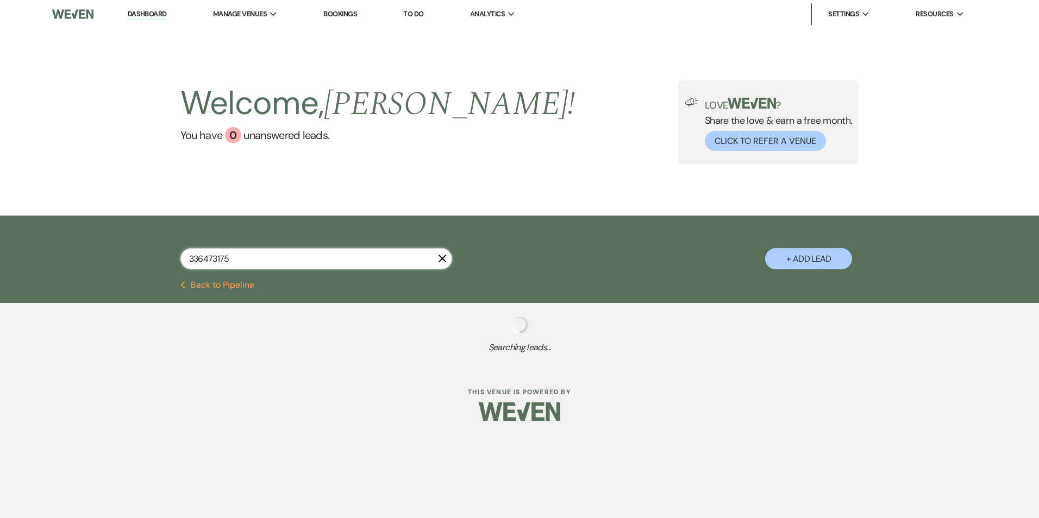
select select "8"
select select "5"
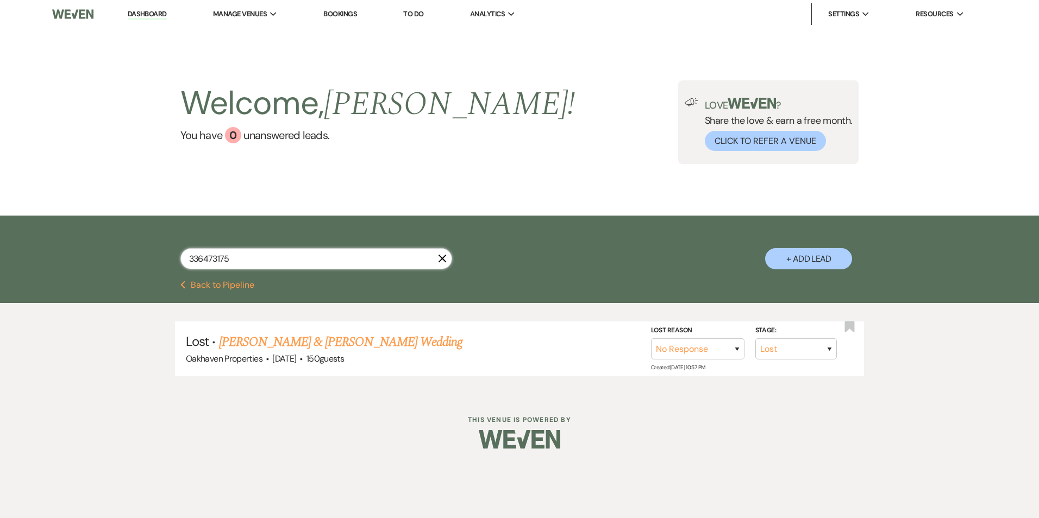
type input "3364731756"
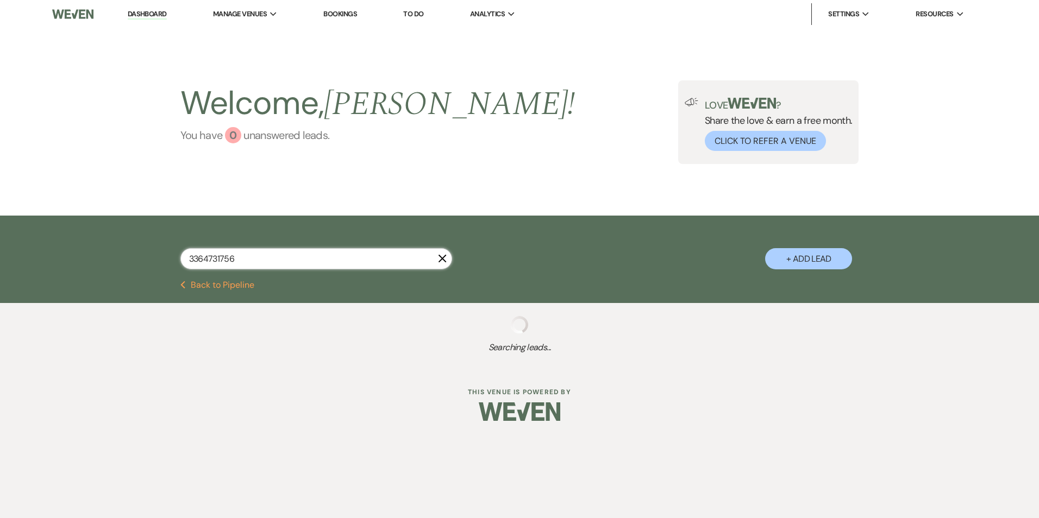
select select "8"
select select "5"
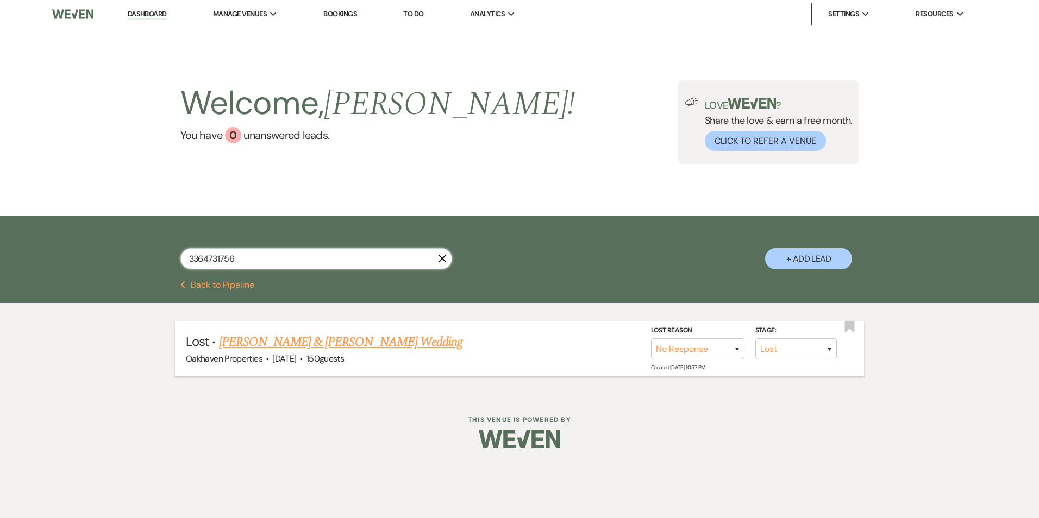
type input "3364731756"
click at [307, 347] on link "[PERSON_NAME] & [PERSON_NAME] Wedding" at bounding box center [340, 342] width 243 height 20
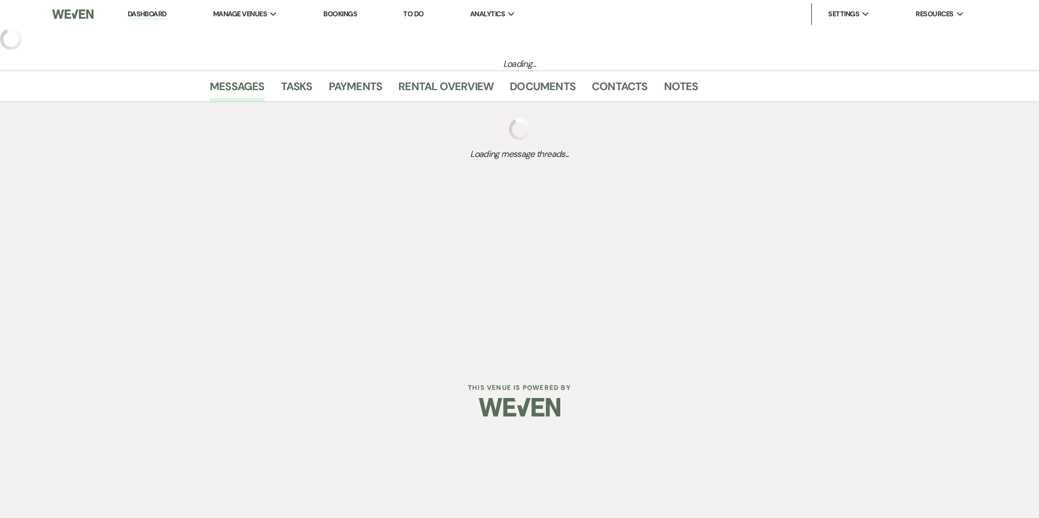
select select "8"
select select "5"
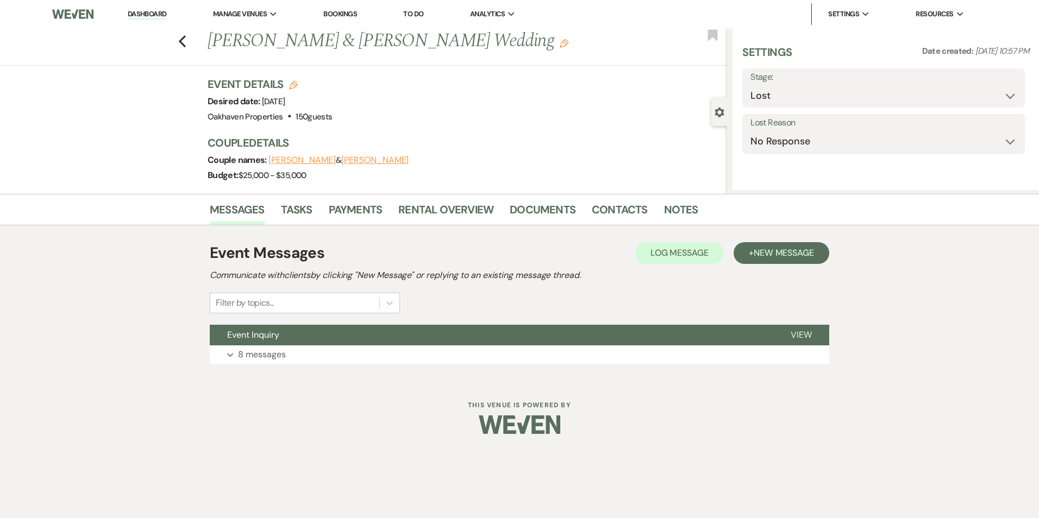
select select "5"
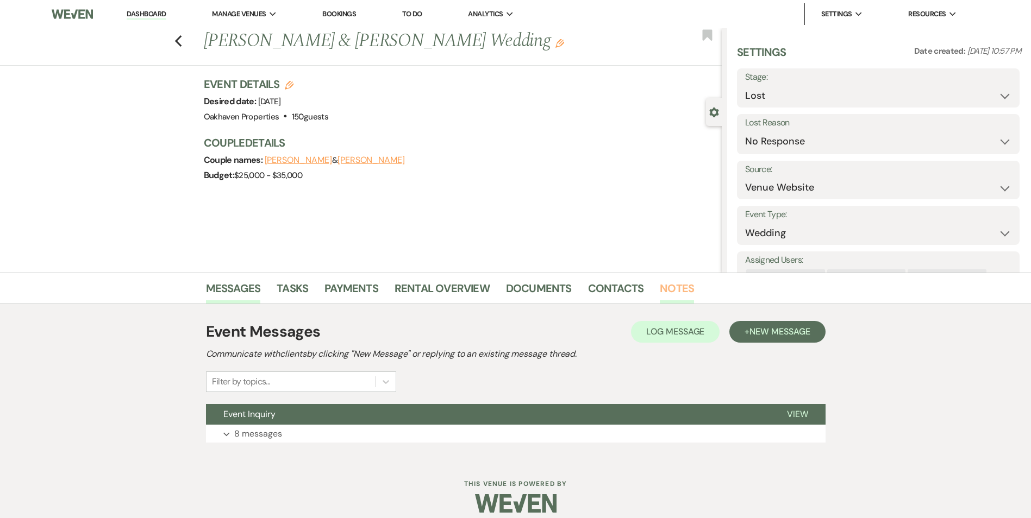
click at [667, 290] on link "Notes" at bounding box center [676, 292] width 34 height 24
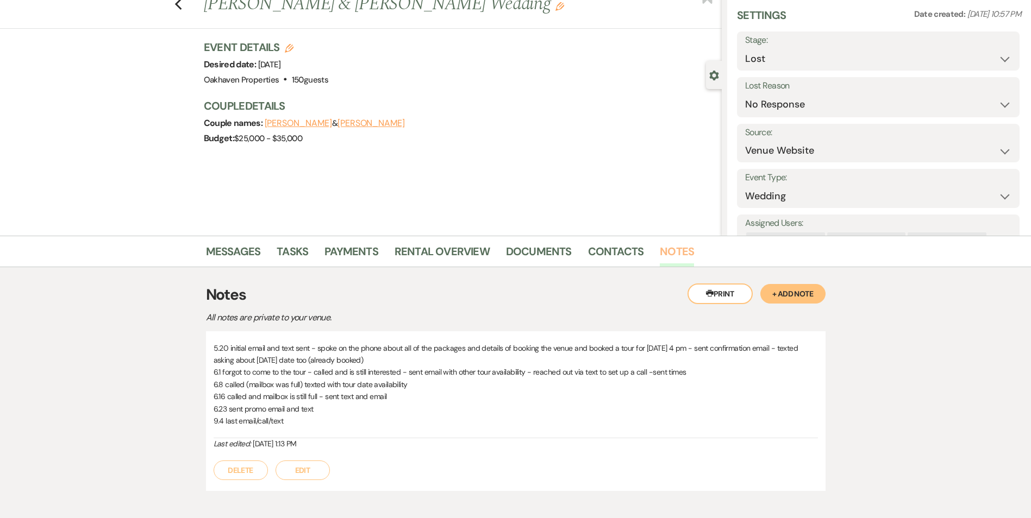
scroll to position [54, 0]
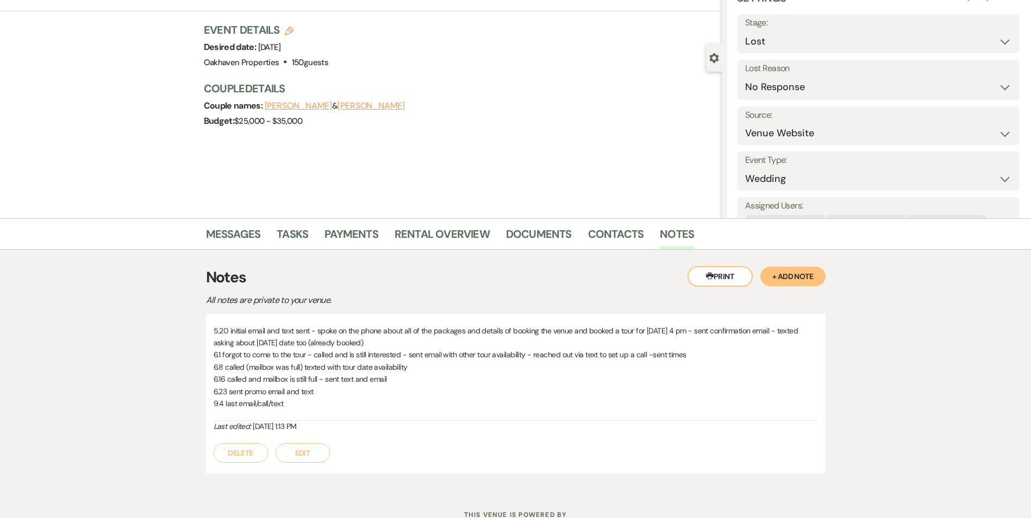
click at [311, 465] on div "5.20 initial email and text sent - spoke on the phone about all of the packages…" at bounding box center [515, 394] width 619 height 160
click at [310, 448] on button "Edit" at bounding box center [302, 453] width 54 height 20
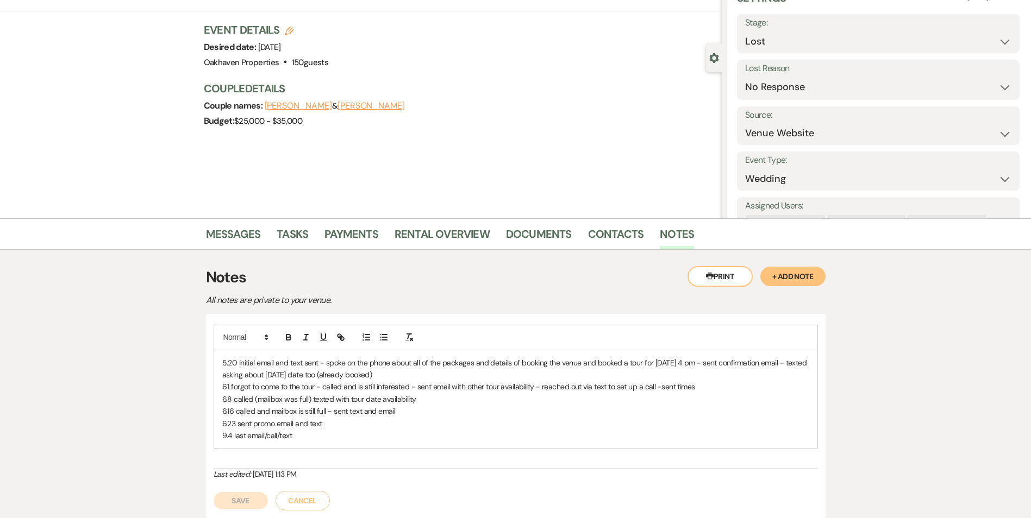
click at [304, 437] on p "9.4 last email/call/text" at bounding box center [515, 436] width 587 height 12
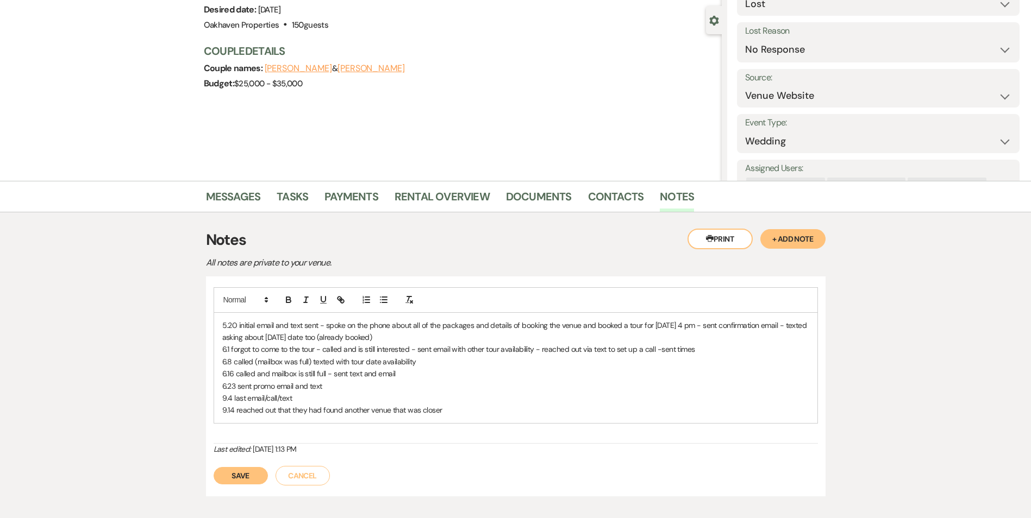
scroll to position [109, 0]
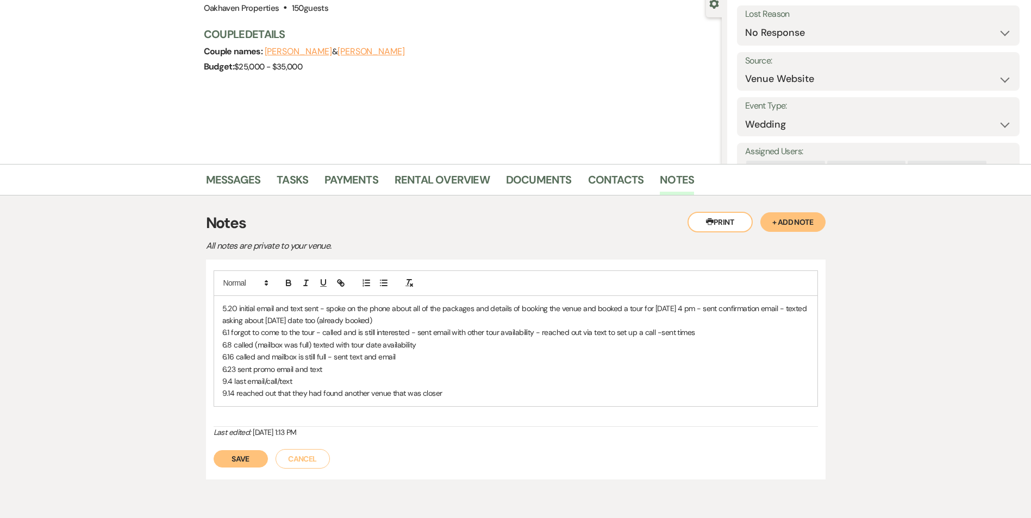
click at [233, 466] on button "Save" at bounding box center [240, 458] width 54 height 17
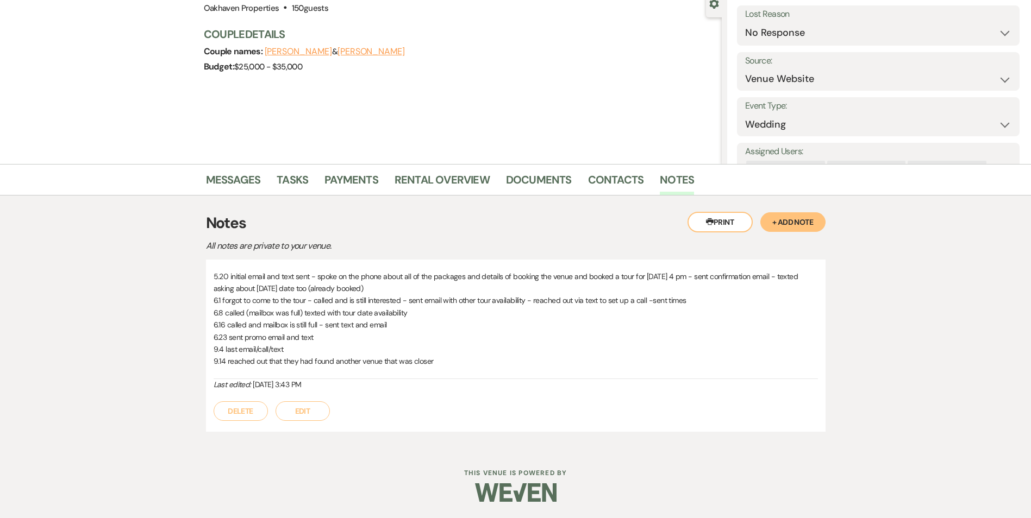
scroll to position [0, 0]
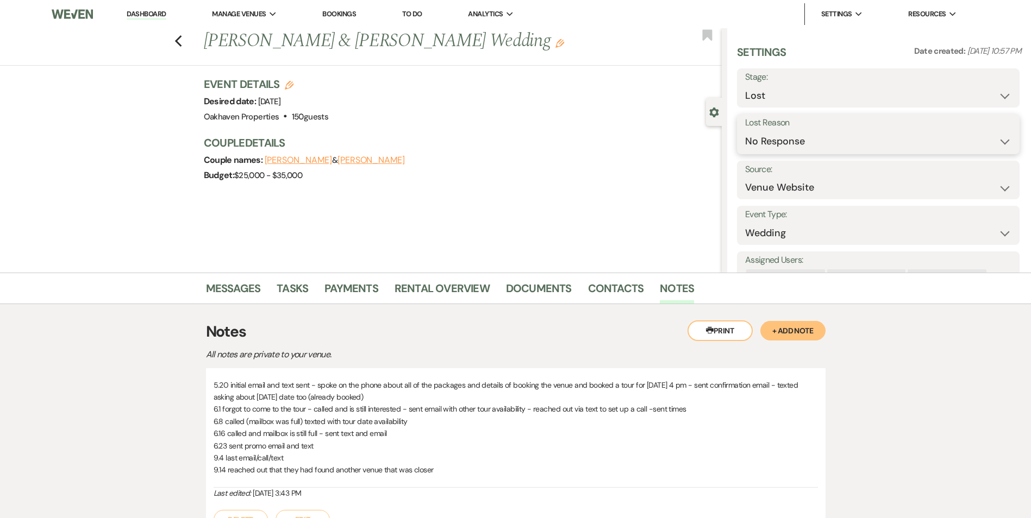
click at [860, 138] on select "Booked Elsewhere Budget Date Unavailable No Response Not a Good Match Capacity …" at bounding box center [878, 141] width 266 height 21
select select "1"
click at [745, 131] on select "Booked Elsewhere Budget Date Unavailable No Response Not a Good Match Capacity …" at bounding box center [878, 141] width 266 height 21
click at [919, 142] on input "Other" at bounding box center [924, 141] width 67 height 21
type input "distance"
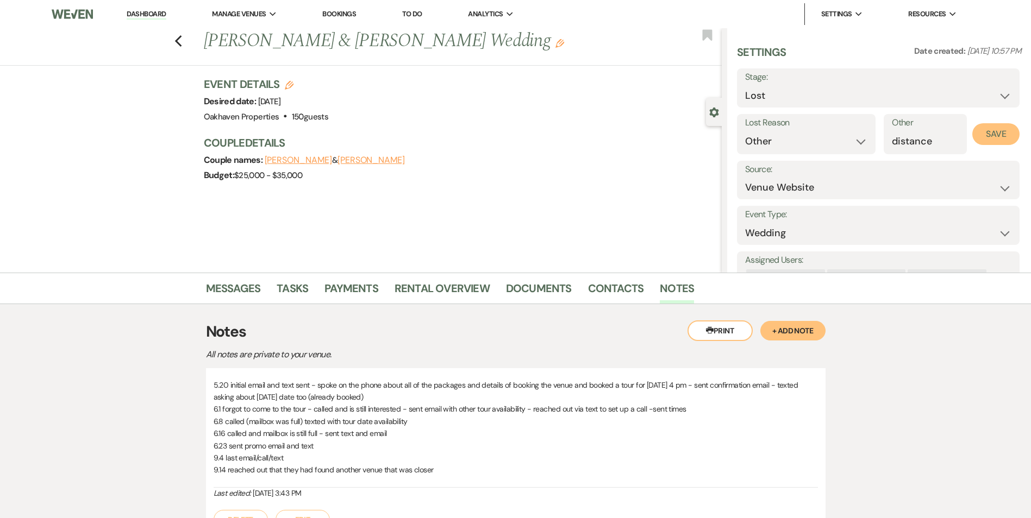
click at [983, 139] on button "Save" at bounding box center [995, 134] width 47 height 22
drag, startPoint x: 165, startPoint y: 12, endPoint x: 152, endPoint y: 15, distance: 13.4
click at [165, 12] on link "Dashboard" at bounding box center [146, 14] width 39 height 10
click at [165, 8] on li "Dashboard" at bounding box center [146, 14] width 50 height 22
click at [152, 15] on link "Dashboard" at bounding box center [146, 14] width 39 height 10
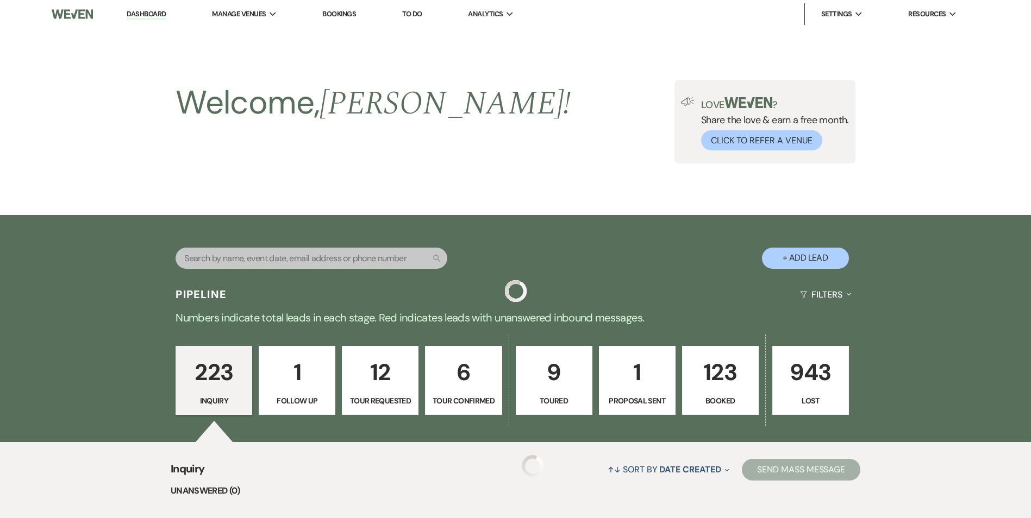
click at [149, 9] on link "Dashboard" at bounding box center [146, 14] width 39 height 10
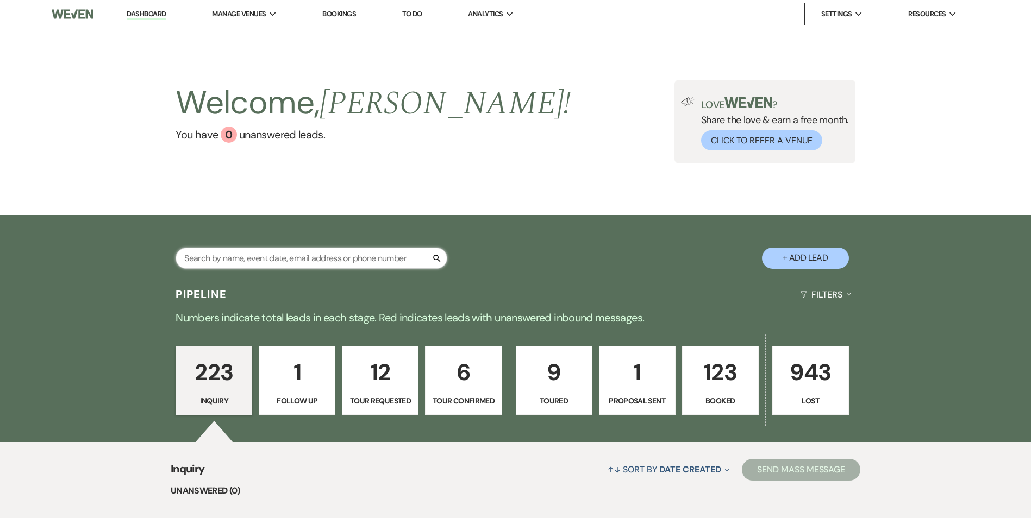
click at [246, 257] on input "text" at bounding box center [311, 258] width 272 height 21
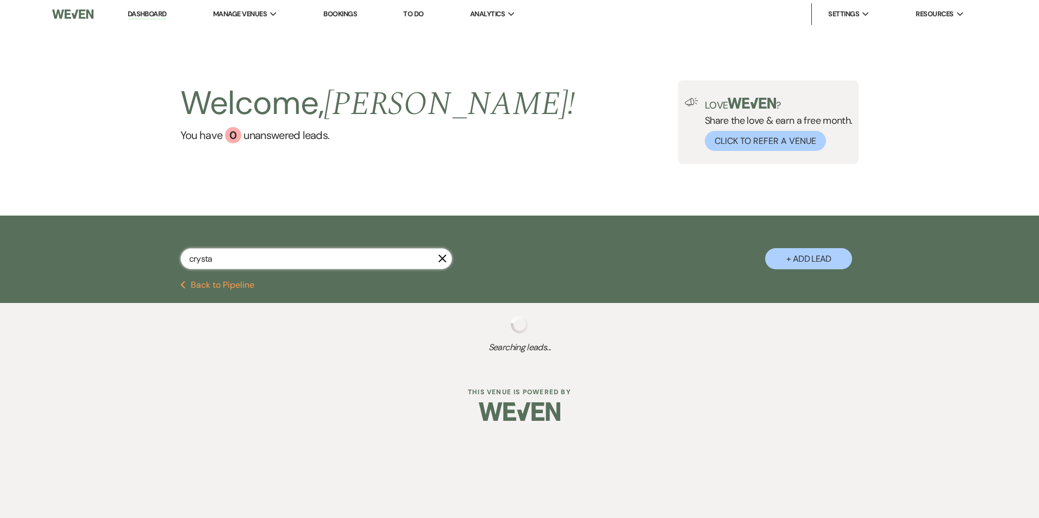
type input "crystal"
select select "8"
select select "5"
select select "8"
select select "5"
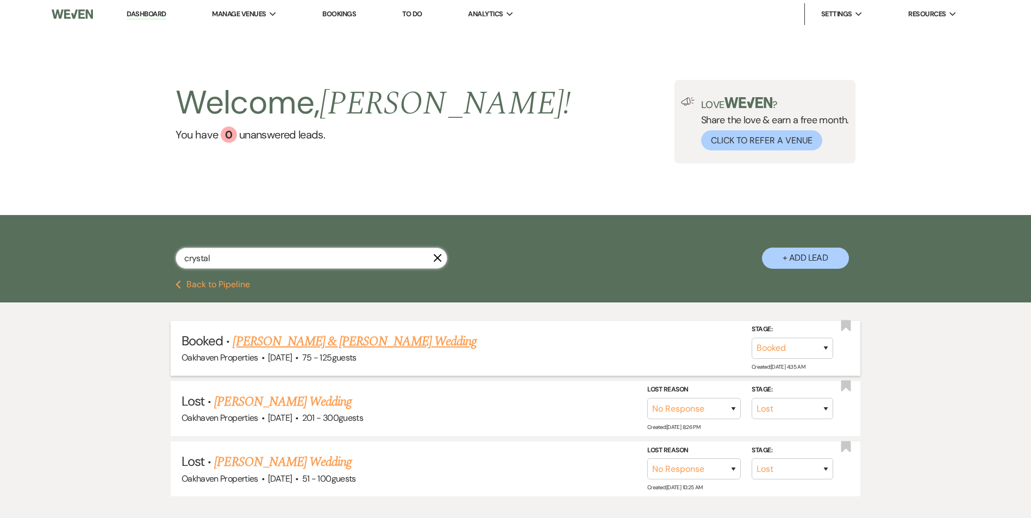
type input "crystal"
click at [309, 347] on link "[PERSON_NAME] & [PERSON_NAME] Wedding" at bounding box center [354, 342] width 243 height 20
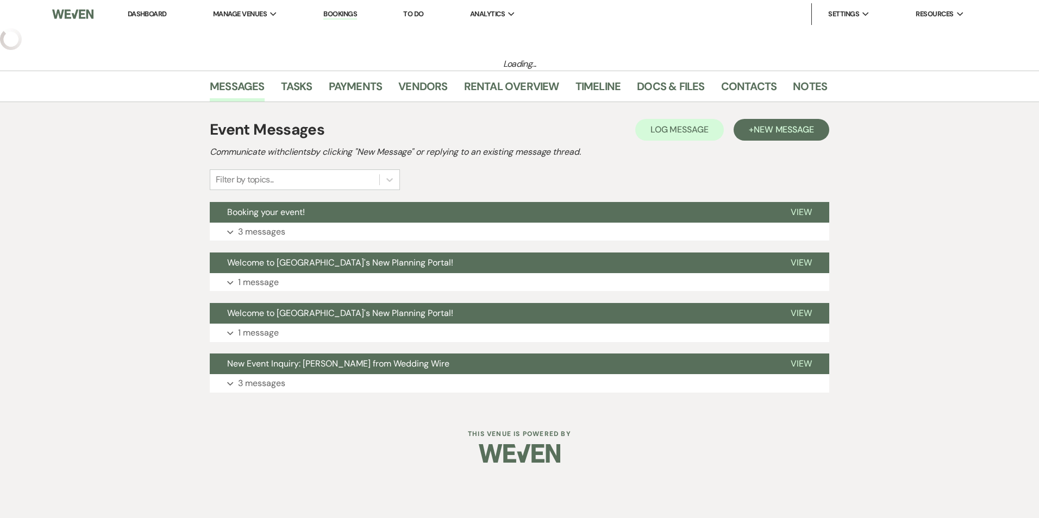
click at [382, 87] on li "Payments" at bounding box center [364, 89] width 70 height 26
click at [355, 84] on link "Payments" at bounding box center [356, 90] width 54 height 24
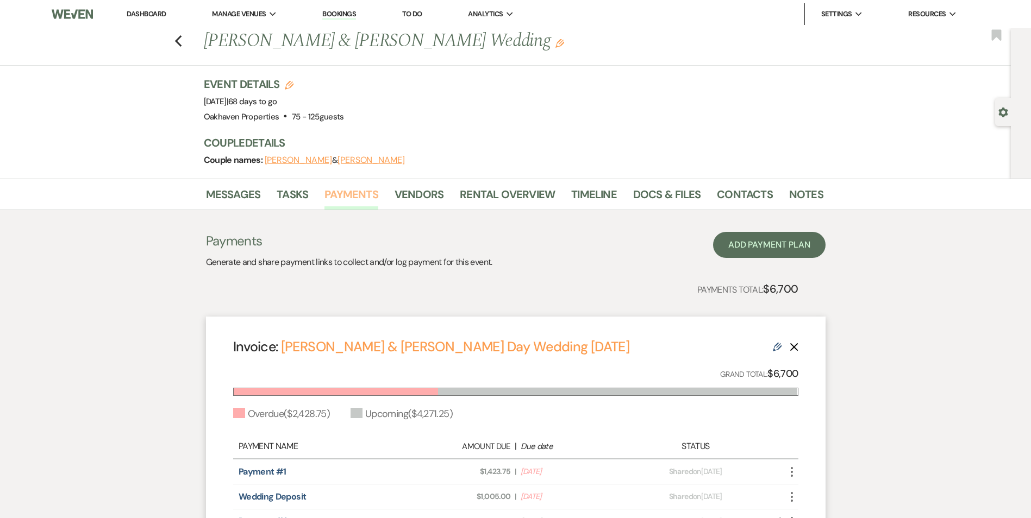
scroll to position [197, 0]
